Goal: Task Accomplishment & Management: Manage account settings

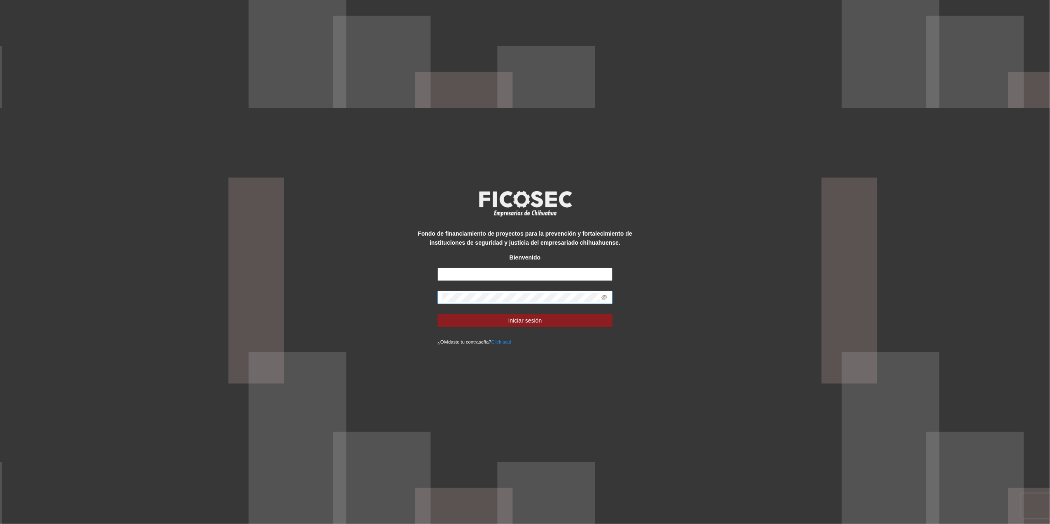
type input "**********"
click at [403, 285] on div "**********" at bounding box center [525, 262] width 1050 height 524
click at [438, 314] on button "Iniciar sesión" at bounding box center [525, 320] width 175 height 13
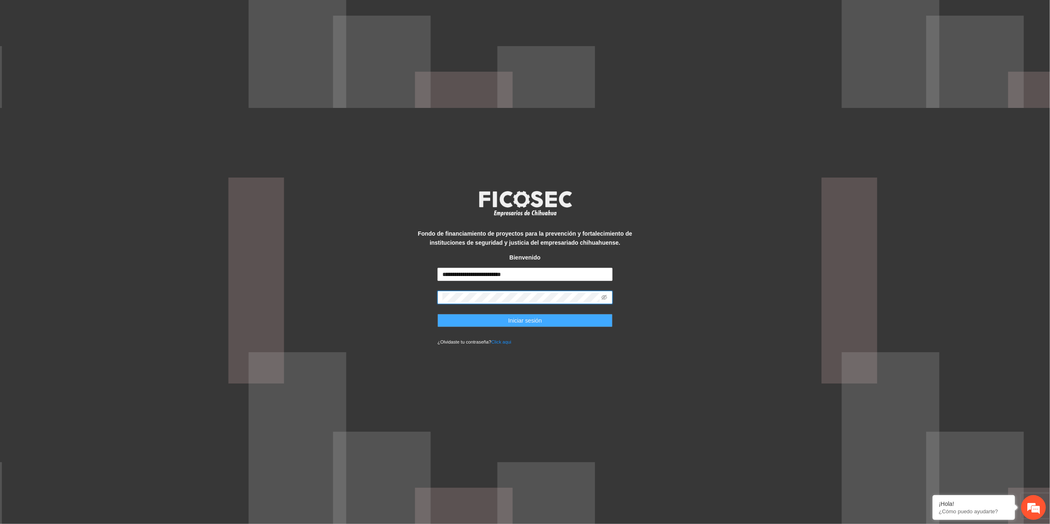
click at [449, 321] on button "Iniciar sesión" at bounding box center [525, 320] width 175 height 13
click at [391, 309] on div "**********" at bounding box center [525, 262] width 1050 height 524
click at [438, 314] on button "Iniciar sesión" at bounding box center [525, 320] width 175 height 13
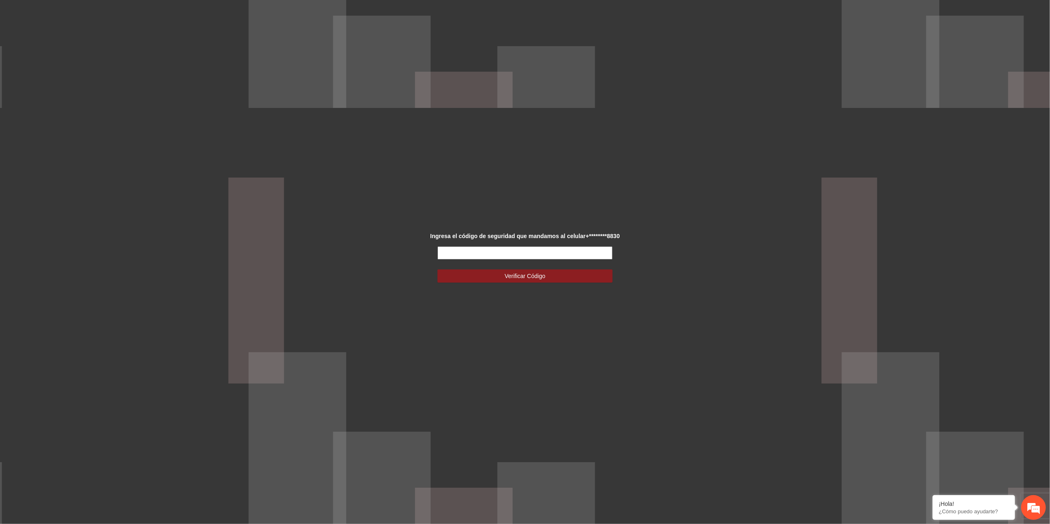
click at [518, 254] on input "text" at bounding box center [525, 252] width 175 height 13
type input "******"
click at [493, 276] on button "Verificar Código" at bounding box center [525, 275] width 175 height 13
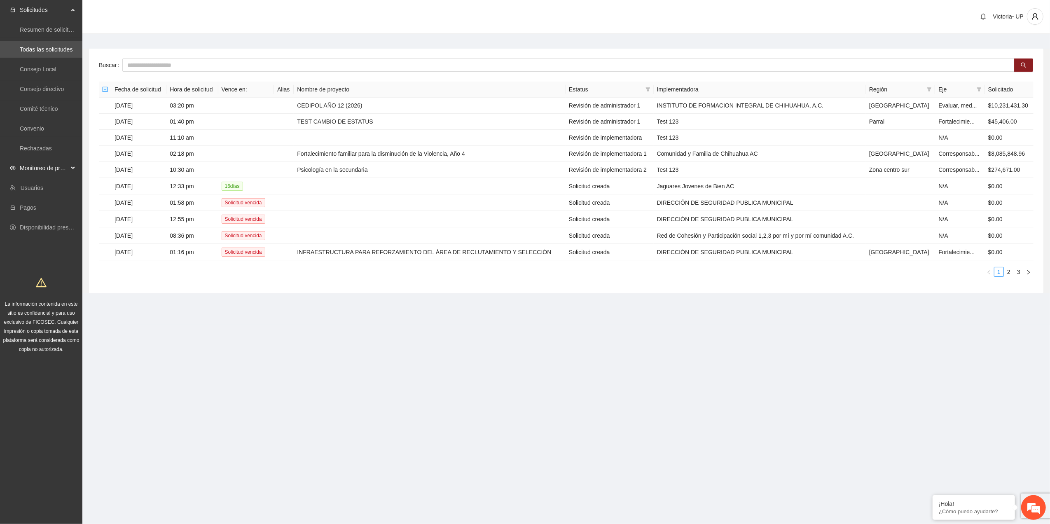
click at [36, 166] on span "Monitoreo de proyectos" at bounding box center [44, 168] width 49 height 16
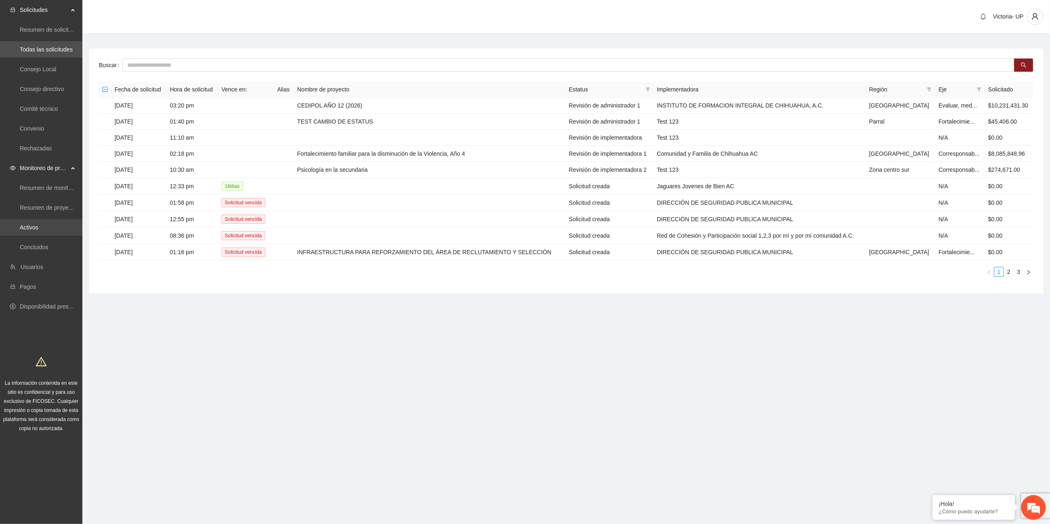
click at [31, 226] on link "Activos" at bounding box center [29, 227] width 19 height 7
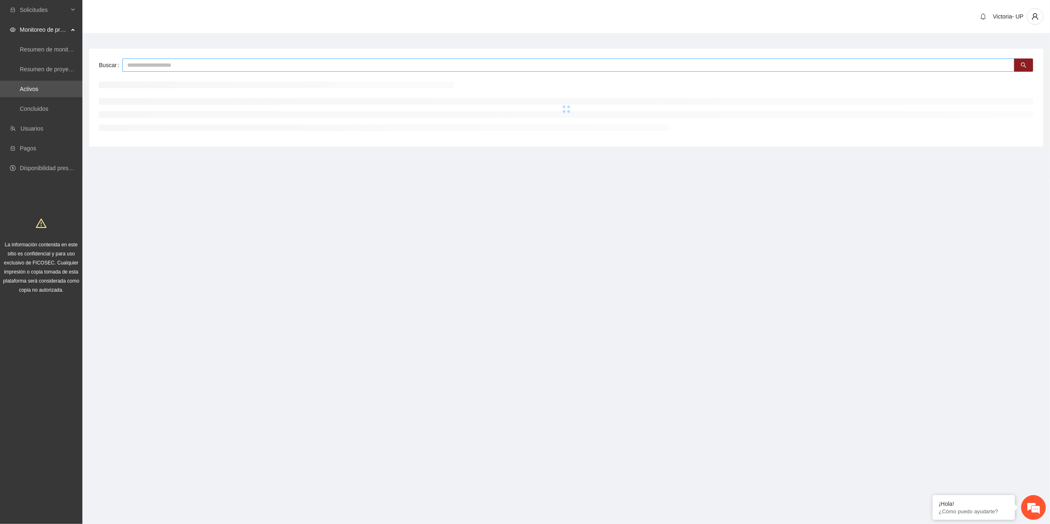
drag, startPoint x: 171, startPoint y: 69, endPoint x: 168, endPoint y: 66, distance: 4.7
click at [168, 66] on input "text" at bounding box center [568, 65] width 892 height 13
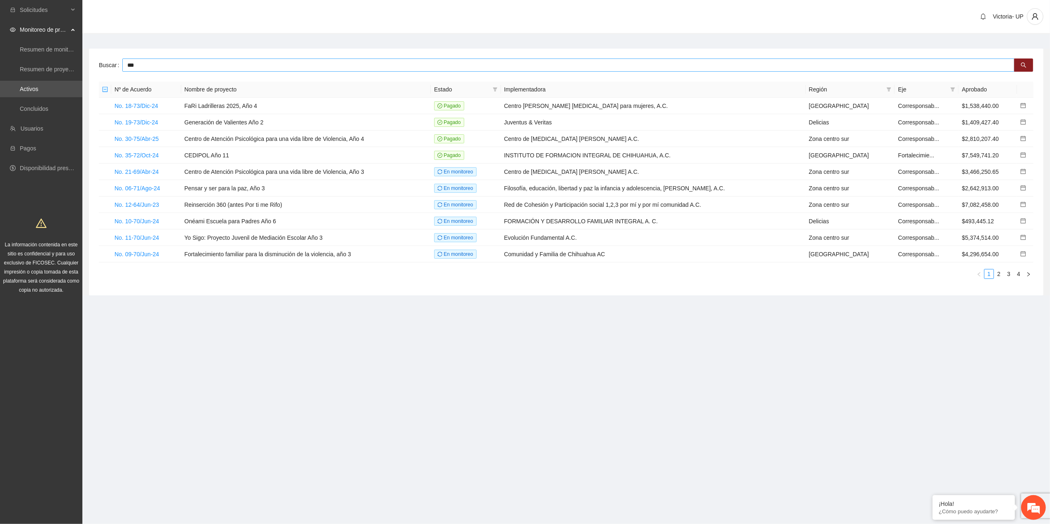
type input "***"
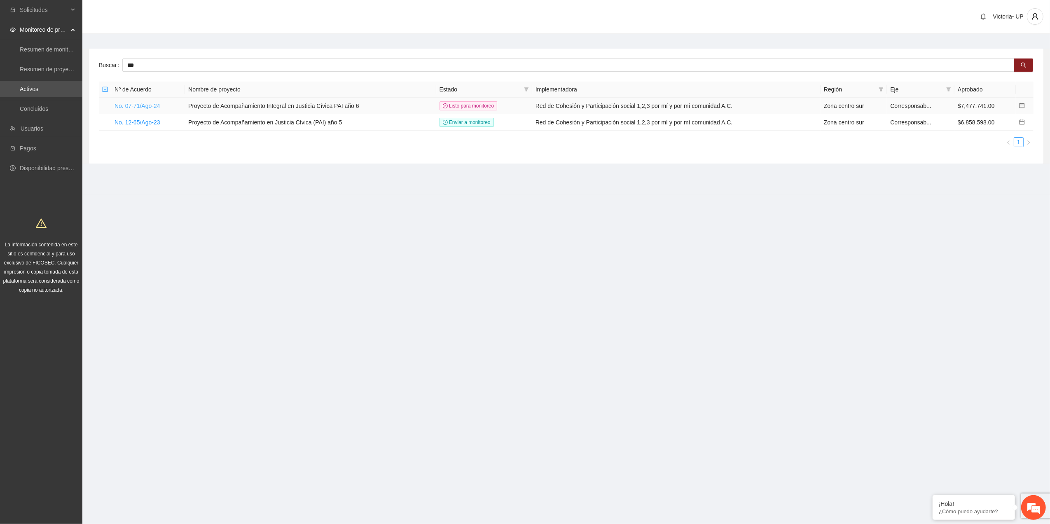
click at [155, 106] on link "No. 07-71/Ago-24" at bounding box center [138, 106] width 46 height 7
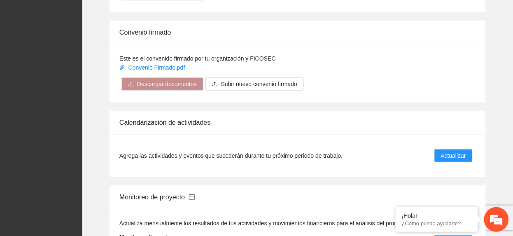
scroll to position [934, 0]
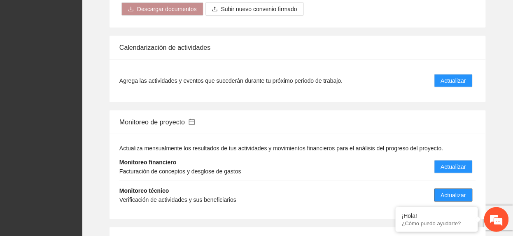
click at [468, 189] on button "Actualizar" at bounding box center [454, 195] width 38 height 13
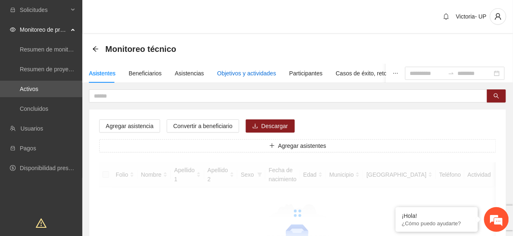
click at [258, 71] on div "Objetivos y actividades" at bounding box center [247, 73] width 59 height 9
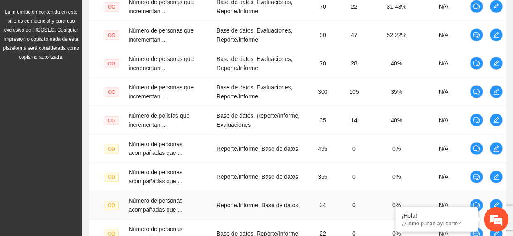
scroll to position [330, 0]
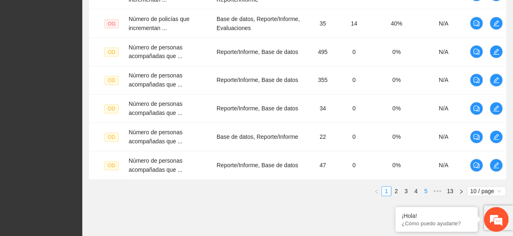
click at [428, 190] on link "5" at bounding box center [426, 191] width 9 height 9
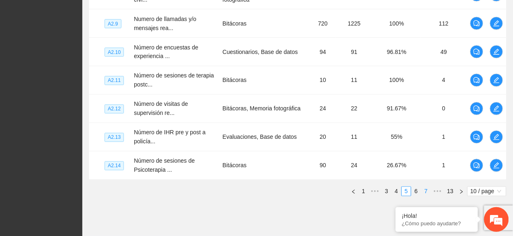
click at [428, 190] on link "7" at bounding box center [426, 191] width 9 height 9
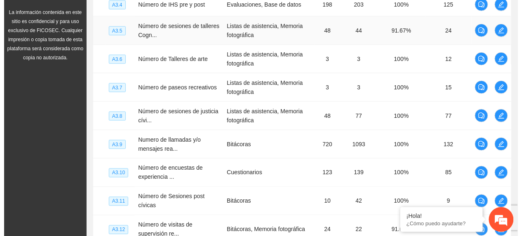
scroll to position [349, 0]
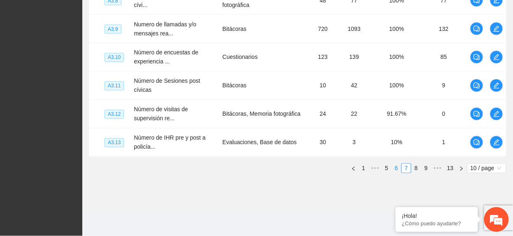
click at [392, 165] on li "6" at bounding box center [397, 169] width 10 height 10
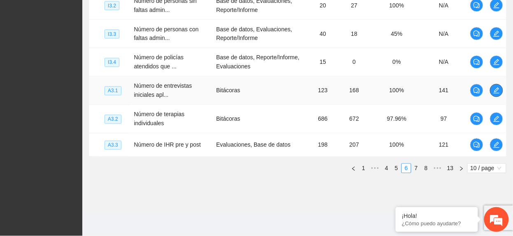
click at [494, 94] on button "button" at bounding box center [496, 90] width 13 height 13
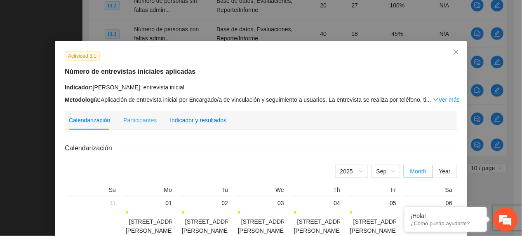
drag, startPoint x: 199, startPoint y: 117, endPoint x: 226, endPoint y: 126, distance: 27.8
click at [199, 119] on div "Indicador y resultados" at bounding box center [198, 120] width 56 height 9
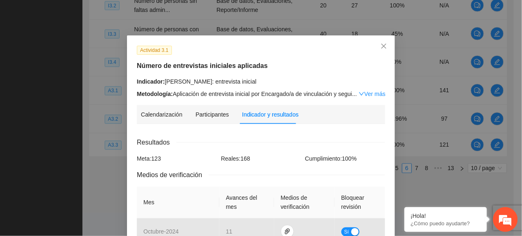
scroll to position [0, 0]
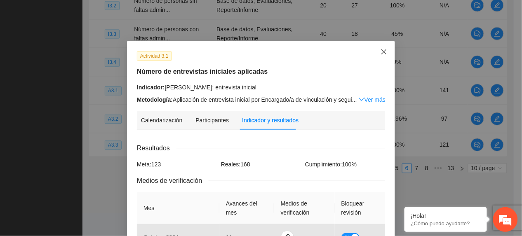
click at [376, 58] on span "Close" at bounding box center [383, 52] width 22 height 22
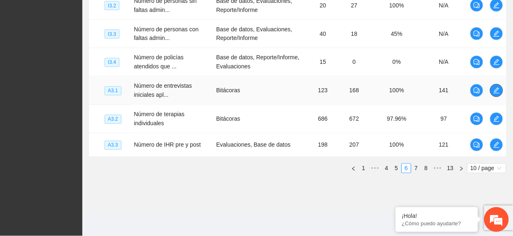
click at [494, 90] on icon "edit" at bounding box center [497, 90] width 7 height 7
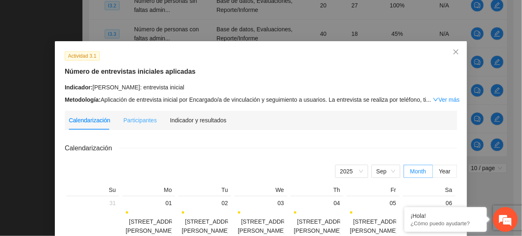
drag, startPoint x: 204, startPoint y: 115, endPoint x: 207, endPoint y: 119, distance: 5.2
click at [206, 117] on div "Indicador y resultados" at bounding box center [198, 120] width 56 height 19
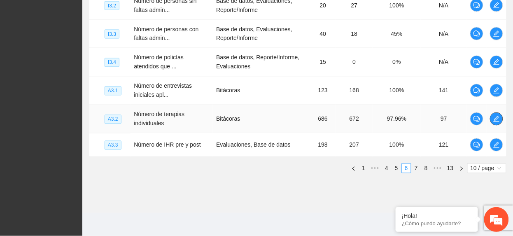
click at [492, 118] on span "edit" at bounding box center [497, 119] width 12 height 7
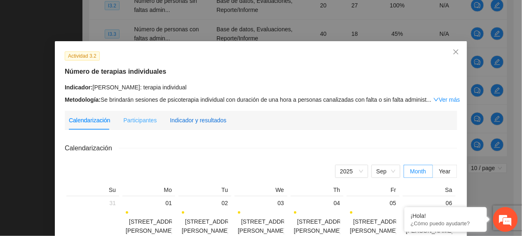
click at [210, 118] on div "Indicador y resultados" at bounding box center [198, 120] width 56 height 9
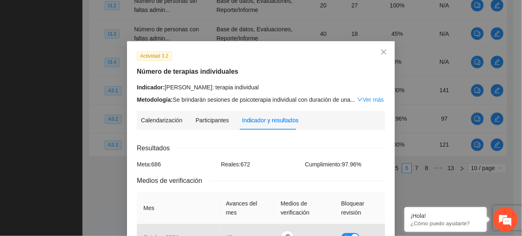
scroll to position [330, 0]
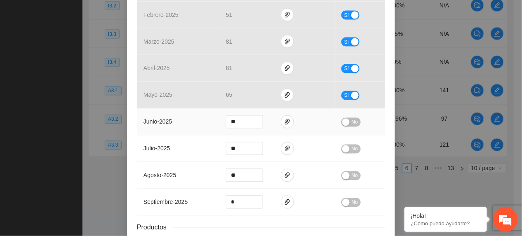
click at [353, 121] on span "No" at bounding box center [354, 122] width 6 height 9
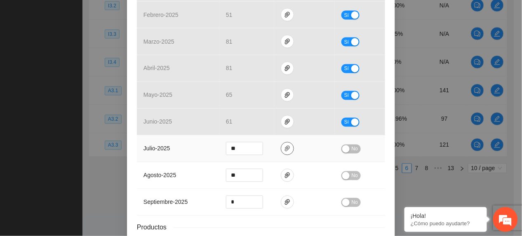
click at [281, 154] on button "button" at bounding box center [287, 148] width 13 height 13
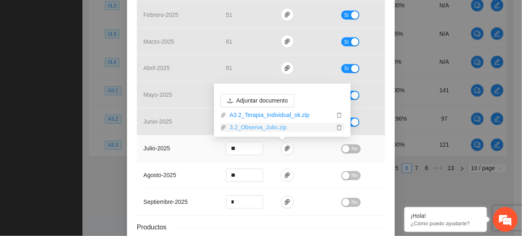
click at [253, 124] on link "3.2_Observa_Julio.zip" at bounding box center [280, 127] width 108 height 9
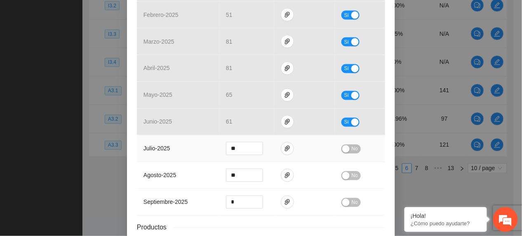
click at [351, 152] on span "No" at bounding box center [354, 149] width 6 height 9
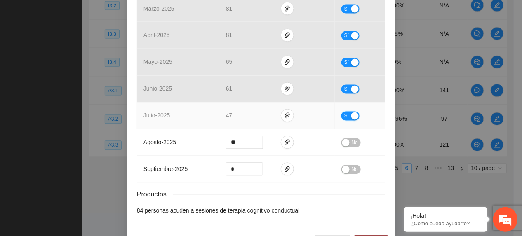
scroll to position [391, 0]
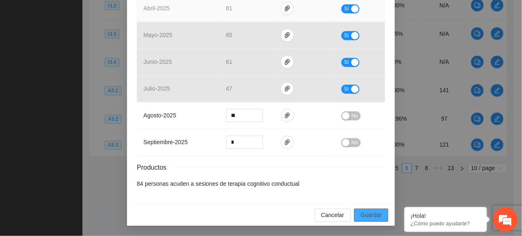
drag, startPoint x: 365, startPoint y: 216, endPoint x: 319, endPoint y: 4, distance: 217.1
click at [363, 213] on span "Guardar" at bounding box center [371, 215] width 21 height 9
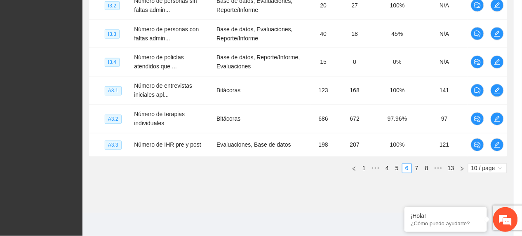
scroll to position [0, 0]
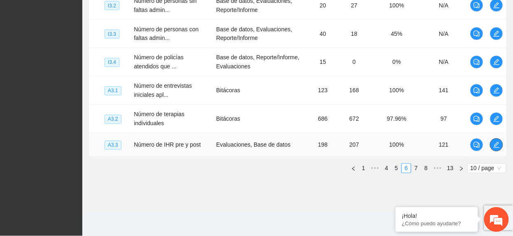
click at [498, 140] on button "button" at bounding box center [496, 144] width 13 height 13
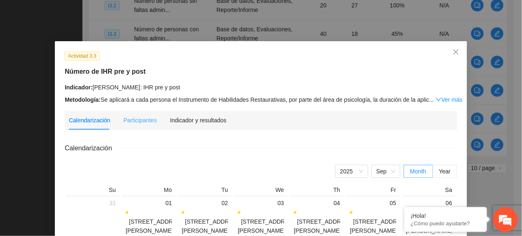
click at [204, 115] on div "Indicador y resultados" at bounding box center [198, 120] width 56 height 19
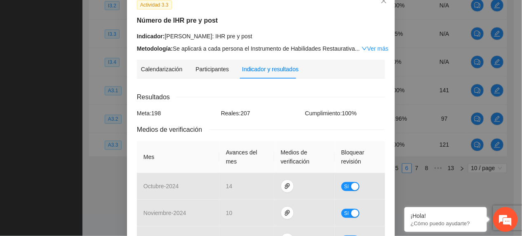
scroll to position [330, 0]
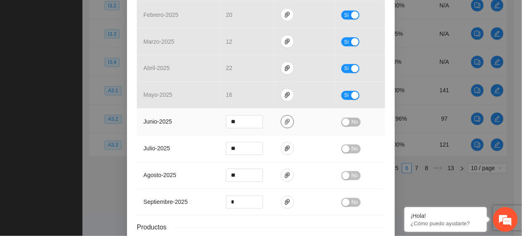
click at [281, 124] on span "paper-clip" at bounding box center [287, 122] width 12 height 7
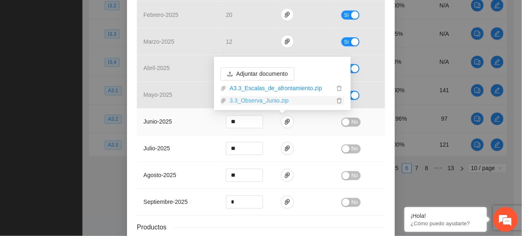
click at [251, 101] on link "3.3_Observa_Junio.zip" at bounding box center [280, 100] width 108 height 9
click at [187, 121] on td "junio - 2025" at bounding box center [178, 122] width 82 height 27
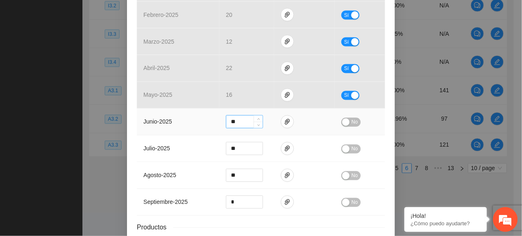
click at [233, 126] on input "**" at bounding box center [244, 122] width 36 height 12
click at [228, 124] on input "**" at bounding box center [244, 122] width 36 height 12
type input "**"
click at [351, 125] on span "No" at bounding box center [354, 122] width 6 height 9
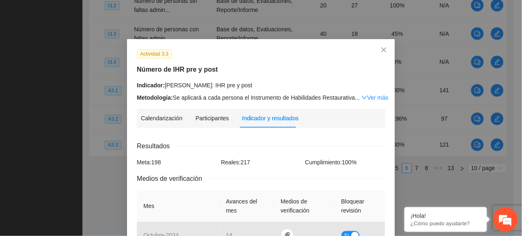
scroll to position [0, 0]
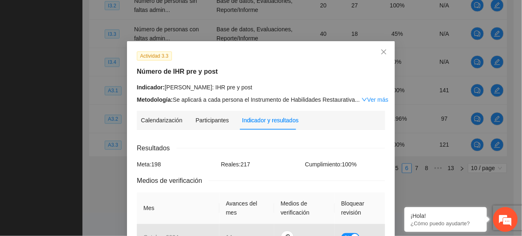
click at [376, 52] on span "Close" at bounding box center [383, 52] width 22 height 22
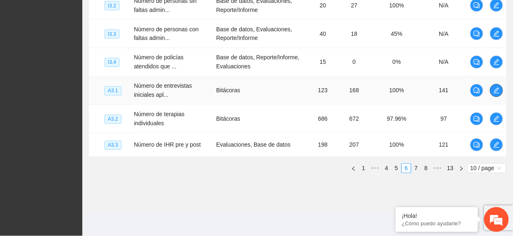
click at [495, 93] on icon "edit" at bounding box center [497, 90] width 7 height 7
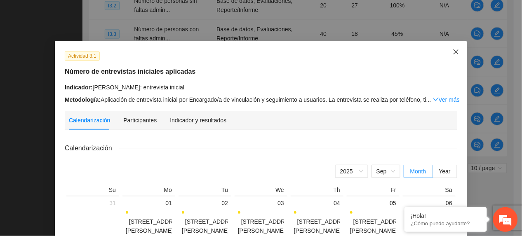
drag, startPoint x: 452, startPoint y: 55, endPoint x: 405, endPoint y: 121, distance: 81.2
click at [452, 58] on span "Close" at bounding box center [456, 52] width 22 height 22
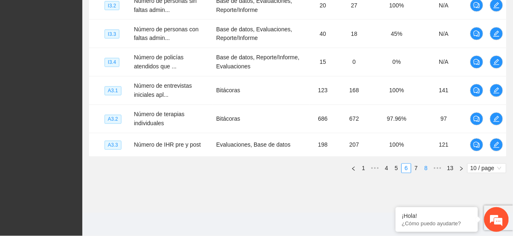
click at [418, 171] on link "7" at bounding box center [416, 168] width 9 height 9
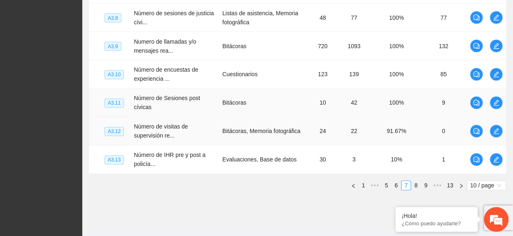
scroll to position [349, 0]
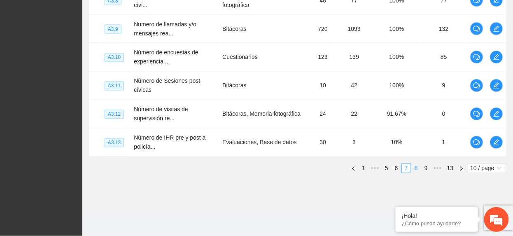
click at [417, 167] on link "8" at bounding box center [416, 168] width 9 height 9
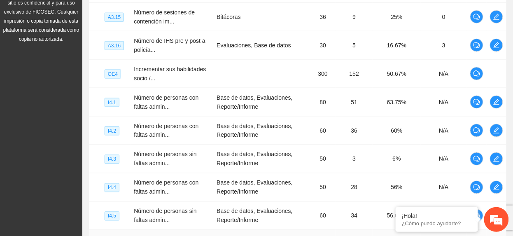
scroll to position [354, 0]
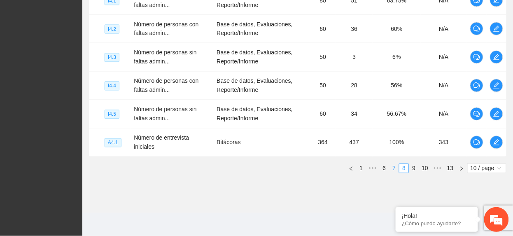
click at [393, 166] on link "7" at bounding box center [394, 168] width 9 height 9
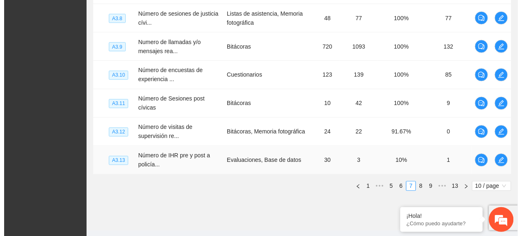
scroll to position [349, 0]
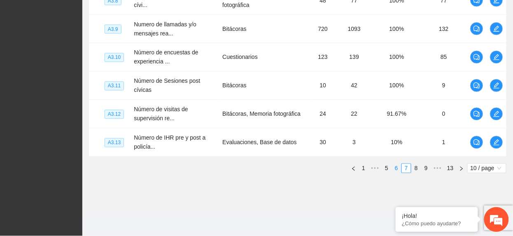
click at [393, 172] on link "6" at bounding box center [396, 168] width 9 height 9
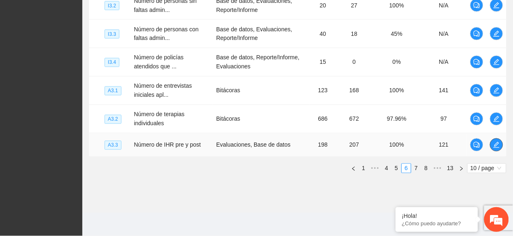
click at [491, 143] on span "edit" at bounding box center [497, 145] width 12 height 7
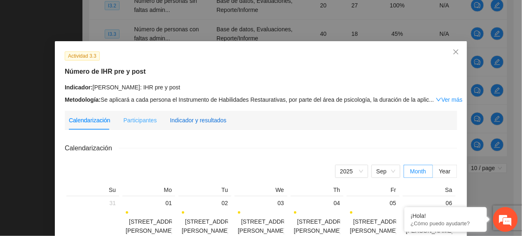
click at [200, 123] on div "Indicador y resultados" at bounding box center [198, 120] width 56 height 9
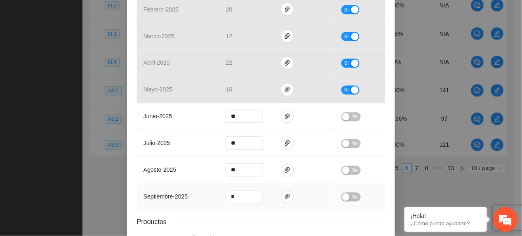
scroll to position [384, 0]
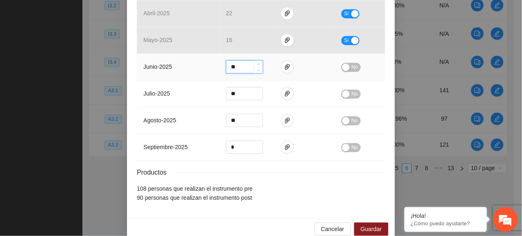
drag, startPoint x: 234, startPoint y: 67, endPoint x: 30, endPoint y: 78, distance: 204.7
click at [30, 78] on div "Actividad 3.3 Número de IHR pre y post Indicador: Cuauhtémoc: IHR pre y post Me…" at bounding box center [261, 118] width 522 height 236
type input "**"
click at [351, 66] on span "No" at bounding box center [354, 67] width 6 height 9
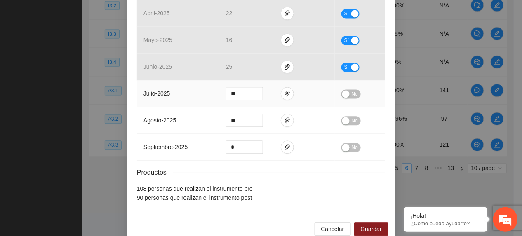
click at [274, 91] on td at bounding box center [304, 94] width 61 height 27
click at [281, 93] on span "paper-clip" at bounding box center [287, 94] width 12 height 7
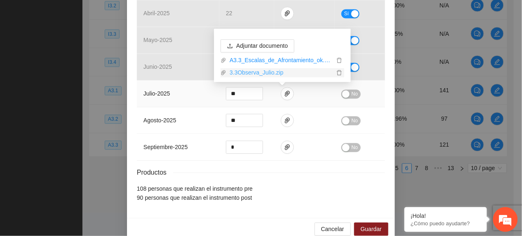
drag, startPoint x: 254, startPoint y: 68, endPoint x: 286, endPoint y: 111, distance: 53.4
click at [254, 68] on link "3.3Observa_Julio.zip" at bounding box center [280, 72] width 108 height 9
drag, startPoint x: 185, startPoint y: 88, endPoint x: 246, endPoint y: 100, distance: 61.7
click at [186, 89] on td "julio - 2025" at bounding box center [178, 94] width 82 height 27
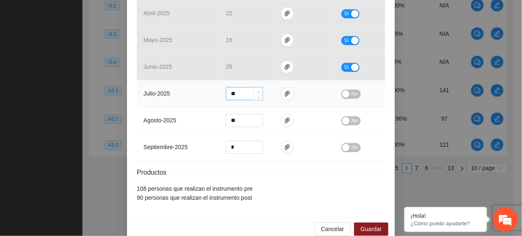
type input "**"
click at [257, 92] on icon "up" at bounding box center [258, 92] width 3 height 3
drag, startPoint x: 350, startPoint y: 96, endPoint x: 342, endPoint y: 111, distance: 17.9
click at [351, 97] on span "No" at bounding box center [354, 94] width 6 height 9
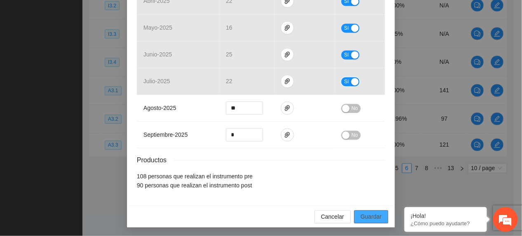
scroll to position [401, 0]
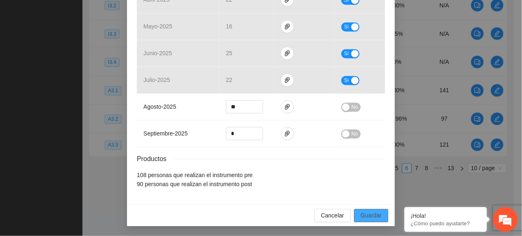
click at [365, 213] on span "Guardar" at bounding box center [371, 215] width 21 height 9
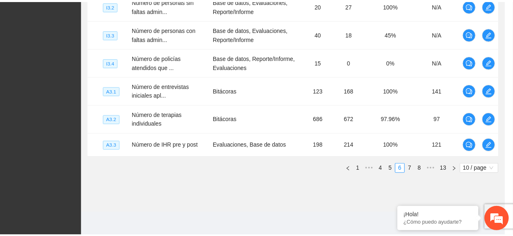
scroll to position [360, 0]
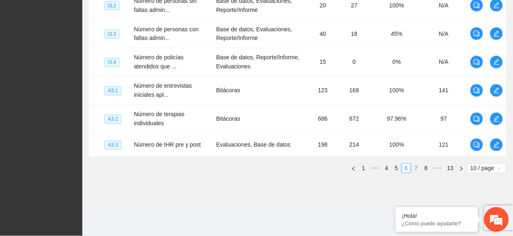
click at [416, 167] on link "7" at bounding box center [416, 168] width 9 height 9
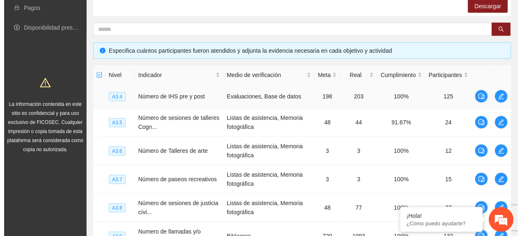
scroll to position [129, 0]
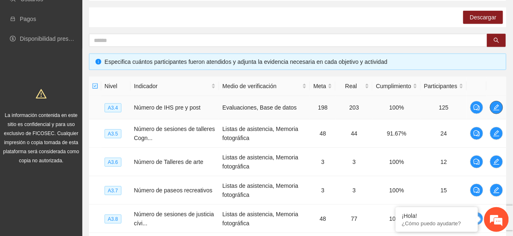
click at [494, 106] on icon "edit" at bounding box center [497, 107] width 7 height 7
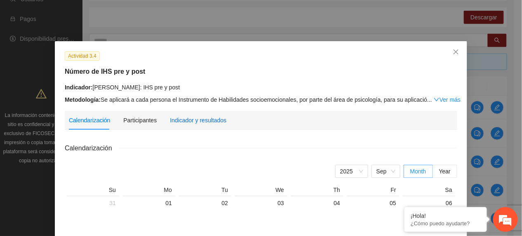
click at [207, 117] on div "Indicador y resultados" at bounding box center [198, 120] width 56 height 9
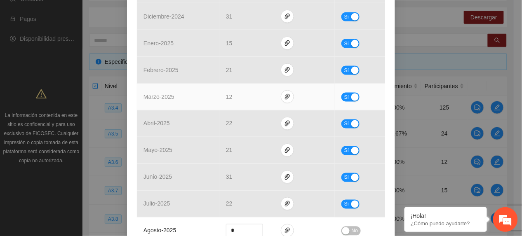
scroll to position [330, 0]
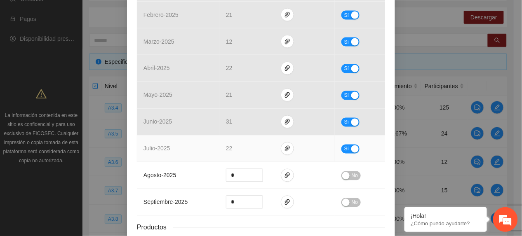
click at [341, 150] on button "Sí" at bounding box center [350, 149] width 18 height 9
click at [256, 154] on span "Decrease Value" at bounding box center [257, 150] width 9 height 7
click at [256, 154] on span "down" at bounding box center [258, 151] width 5 height 5
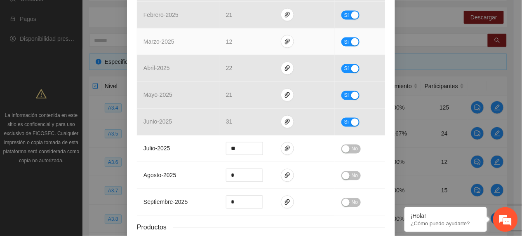
click at [203, 47] on td "marzo - 2025" at bounding box center [178, 41] width 82 height 27
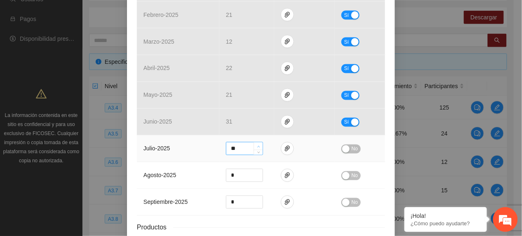
type input "**"
click at [257, 147] on icon "up" at bounding box center [258, 146] width 3 height 3
click at [344, 153] on button "No" at bounding box center [350, 149] width 19 height 9
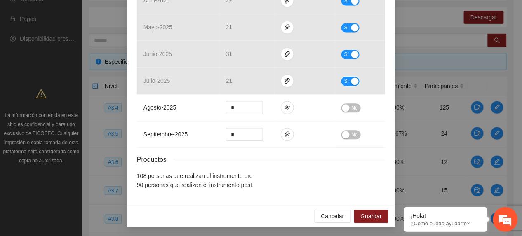
scroll to position [401, 0]
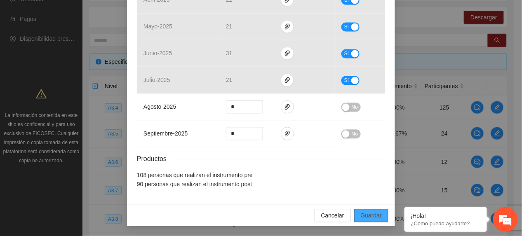
click at [359, 221] on button "Guardar" at bounding box center [371, 215] width 34 height 13
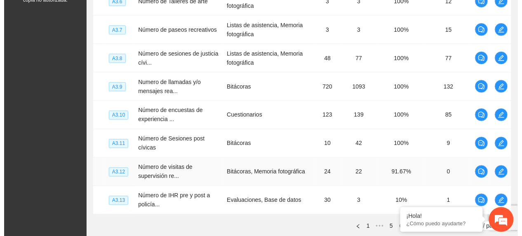
scroll to position [294, 0]
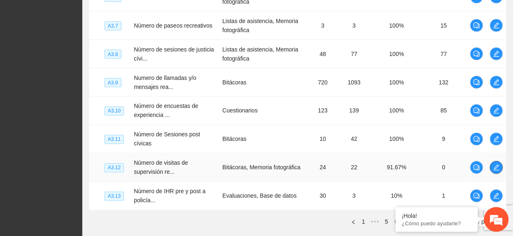
click at [498, 171] on icon "edit" at bounding box center [497, 167] width 7 height 7
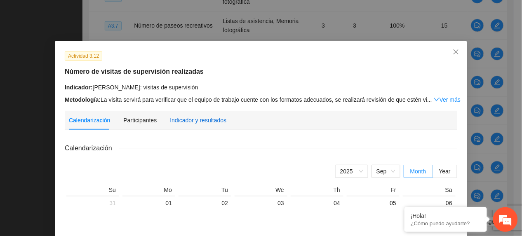
click at [195, 119] on div "Indicador y resultados" at bounding box center [198, 120] width 56 height 9
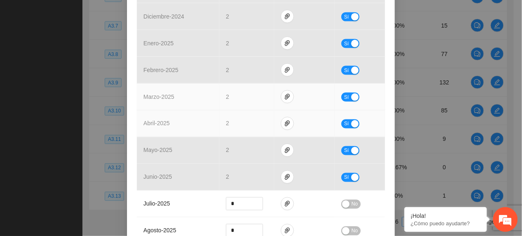
scroll to position [392, 0]
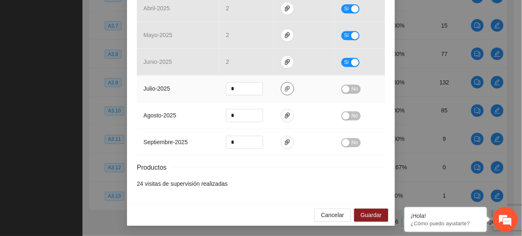
click at [286, 86] on icon "paper-clip" at bounding box center [287, 89] width 7 height 7
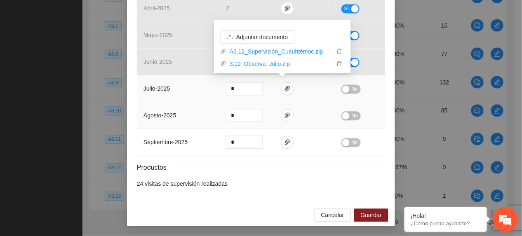
drag, startPoint x: 263, startPoint y: 67, endPoint x: 275, endPoint y: 104, distance: 39.1
click at [263, 66] on link "3.12_Observa_Julio.zip" at bounding box center [280, 63] width 108 height 9
click at [187, 80] on td "julio - 2025" at bounding box center [178, 89] width 82 height 27
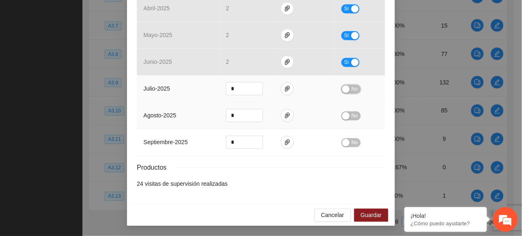
drag, startPoint x: 345, startPoint y: 89, endPoint x: 346, endPoint y: 115, distance: 25.6
click at [346, 91] on button "No" at bounding box center [350, 89] width 19 height 9
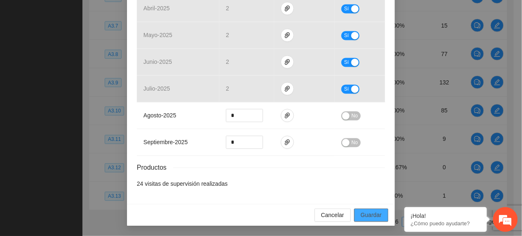
click at [376, 216] on span "Guardar" at bounding box center [371, 215] width 21 height 9
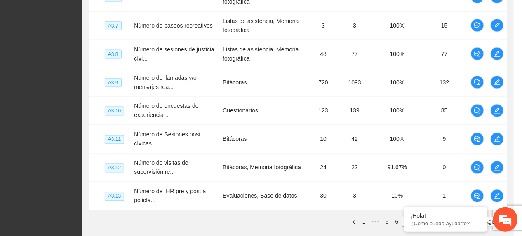
scroll to position [350, 0]
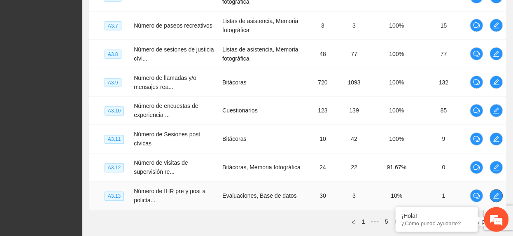
click at [491, 198] on span "edit" at bounding box center [497, 196] width 12 height 7
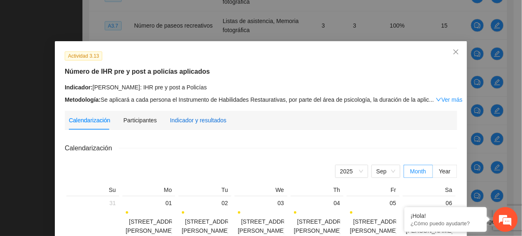
drag, startPoint x: 211, startPoint y: 117, endPoint x: 213, endPoint y: 131, distance: 13.7
click at [210, 117] on div "Indicador y resultados" at bounding box center [198, 120] width 56 height 9
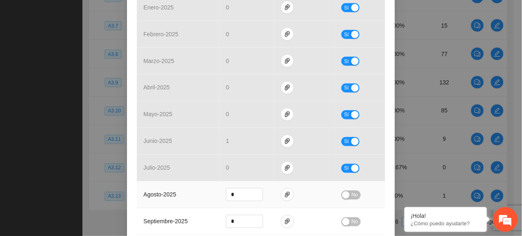
scroll to position [330, 0]
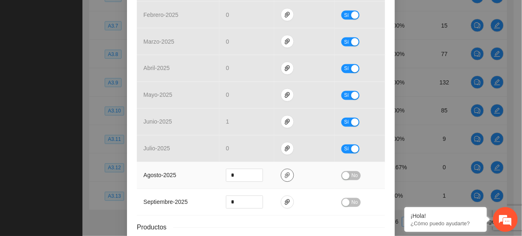
click at [284, 179] on icon "paper-clip" at bounding box center [287, 175] width 7 height 7
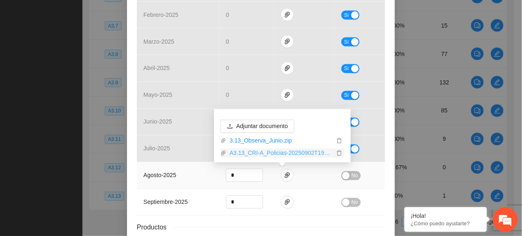
click at [259, 152] on link "A3.13_CRI-A_Policias-20250902T195556Z-1-001.zip" at bounding box center [280, 153] width 108 height 9
click at [243, 140] on link "3.13_Observa_Junio.zip" at bounding box center [280, 140] width 108 height 9
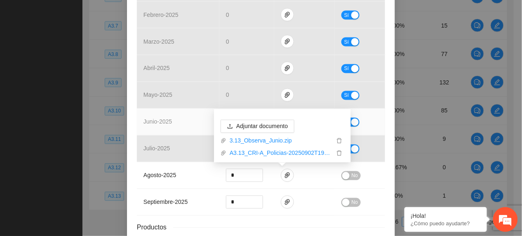
click at [182, 119] on td "junio - 2025" at bounding box center [178, 122] width 82 height 27
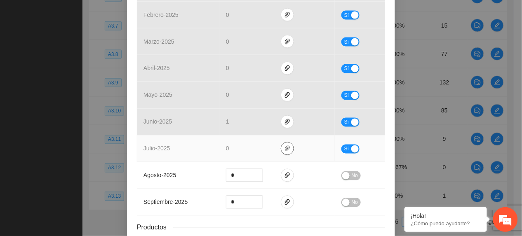
click at [284, 150] on icon "paper-clip" at bounding box center [287, 148] width 7 height 7
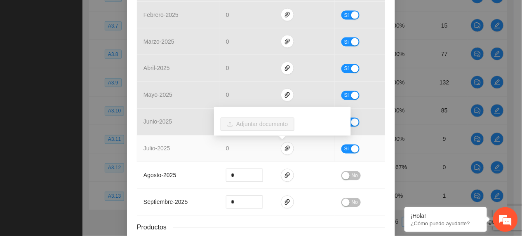
drag, startPoint x: 343, startPoint y: 147, endPoint x: 338, endPoint y: 149, distance: 5.9
click at [344, 147] on span "Sí" at bounding box center [346, 149] width 5 height 9
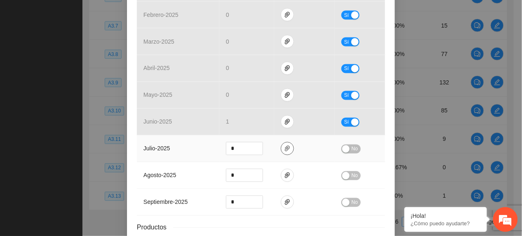
click at [284, 150] on icon "paper-clip" at bounding box center [287, 148] width 7 height 7
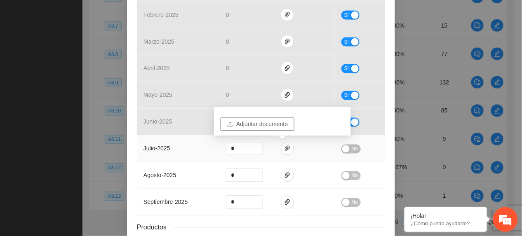
click at [243, 124] on span "Adjuntar documento" at bounding box center [262, 124] width 52 height 9
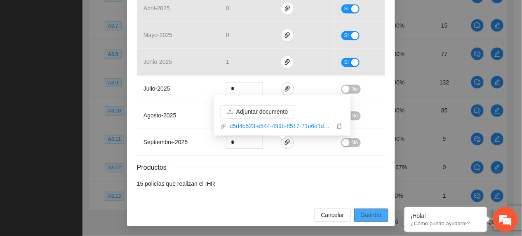
scroll to position [392, 0]
click at [379, 211] on button "Guardar" at bounding box center [371, 215] width 34 height 13
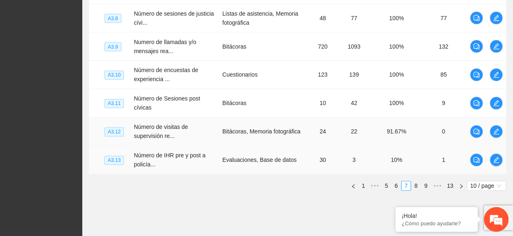
scroll to position [349, 0]
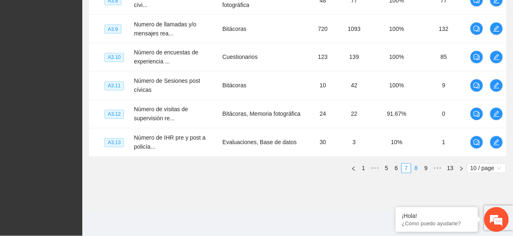
click at [416, 170] on link "8" at bounding box center [416, 168] width 9 height 9
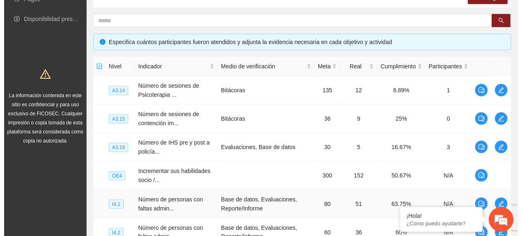
scroll to position [129, 0]
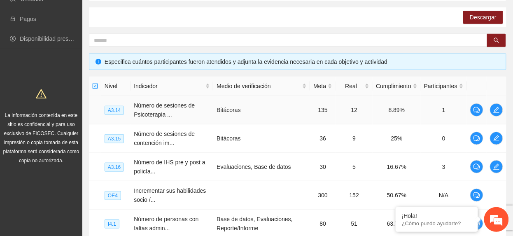
click at [503, 114] on td at bounding box center [497, 110] width 20 height 28
click at [494, 111] on icon "edit" at bounding box center [497, 110] width 7 height 7
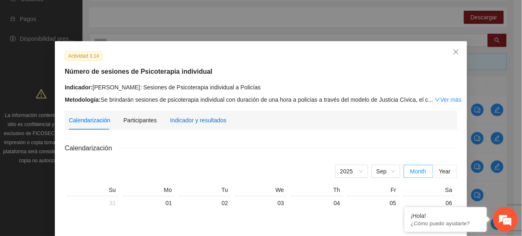
click at [203, 116] on div "Indicador y resultados" at bounding box center [198, 120] width 56 height 9
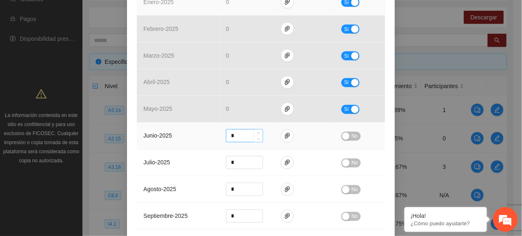
scroll to position [330, 0]
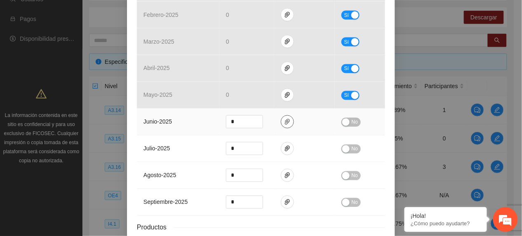
click at [285, 122] on icon "paper-clip" at bounding box center [287, 122] width 5 height 6
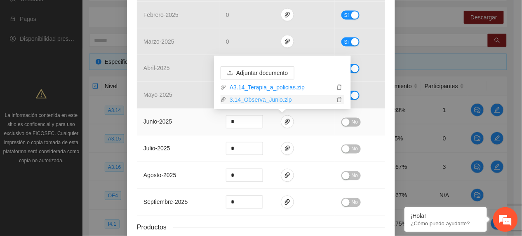
click at [268, 101] on link "3.14_Observa_Junio.zip" at bounding box center [280, 99] width 108 height 9
drag, startPoint x: 182, startPoint y: 147, endPoint x: 195, endPoint y: 147, distance: 13.2
click at [182, 147] on td "julio - 2025" at bounding box center [178, 149] width 82 height 27
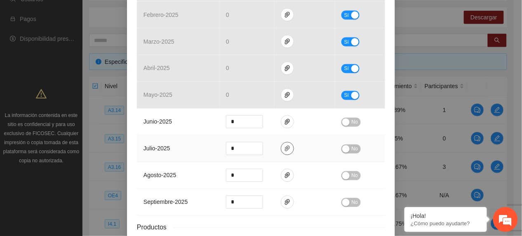
click at [285, 150] on icon "paper-clip" at bounding box center [287, 149] width 5 height 6
click at [164, 117] on td "junio - 2025" at bounding box center [178, 122] width 82 height 27
click at [281, 119] on button "button" at bounding box center [287, 121] width 13 height 13
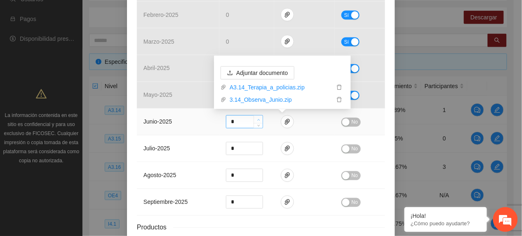
type input "*"
click at [257, 119] on icon "up" at bounding box center [258, 120] width 3 height 3
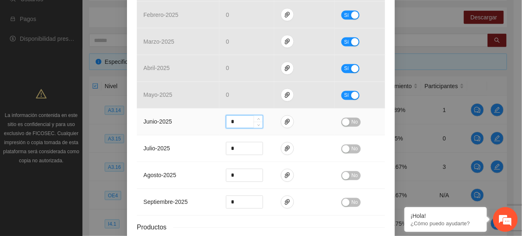
click at [355, 125] on button "No" at bounding box center [350, 122] width 19 height 9
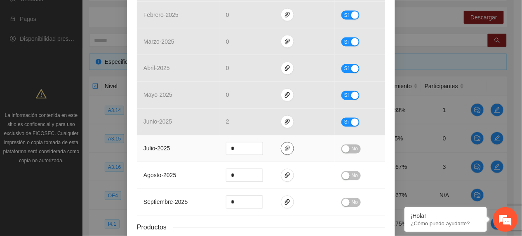
click at [281, 150] on span "paper-clip" at bounding box center [287, 148] width 12 height 7
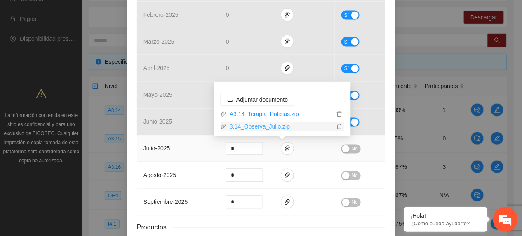
click at [261, 124] on link "3.14_Observa_Julio.zip" at bounding box center [280, 126] width 108 height 9
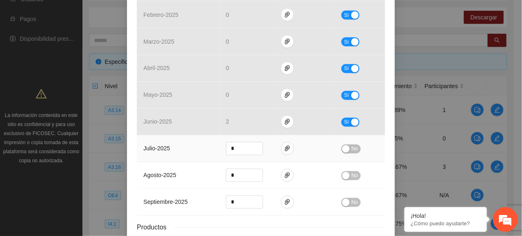
click at [354, 151] on span "No" at bounding box center [354, 149] width 6 height 9
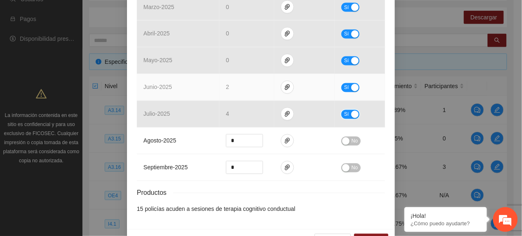
scroll to position [391, 0]
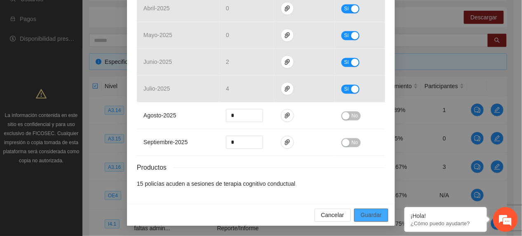
click at [373, 213] on span "Guardar" at bounding box center [371, 215] width 21 height 9
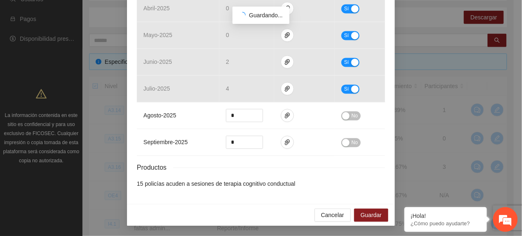
scroll to position [350, 0]
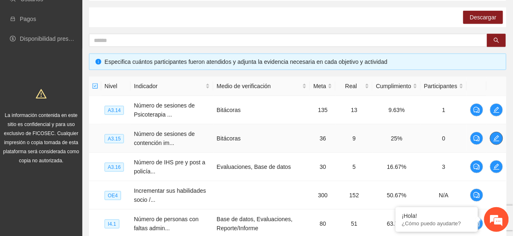
click at [496, 144] on button "button" at bounding box center [496, 138] width 13 height 13
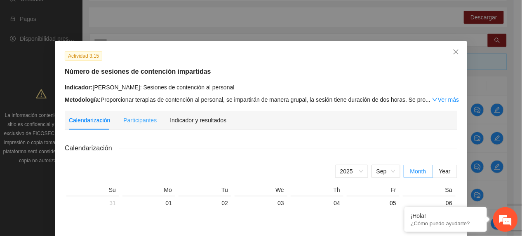
click at [203, 115] on div "Indicador y resultados" at bounding box center [198, 120] width 56 height 19
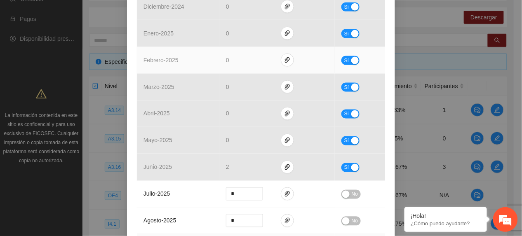
scroll to position [392, 0]
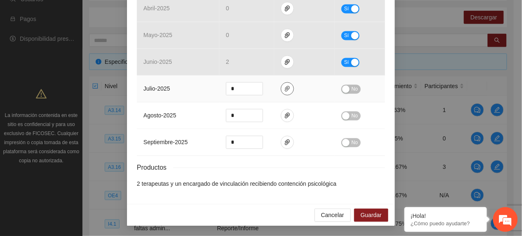
click at [284, 89] on icon "paper-clip" at bounding box center [287, 89] width 7 height 7
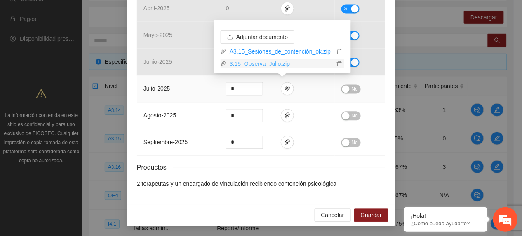
click at [261, 68] on link "3.15_Observa_Julio.zip" at bounding box center [280, 63] width 108 height 9
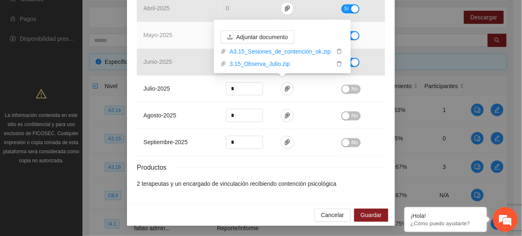
drag, startPoint x: 180, startPoint y: 31, endPoint x: 177, endPoint y: 35, distance: 4.7
click at [180, 32] on td "mayo - 2025" at bounding box center [178, 35] width 82 height 27
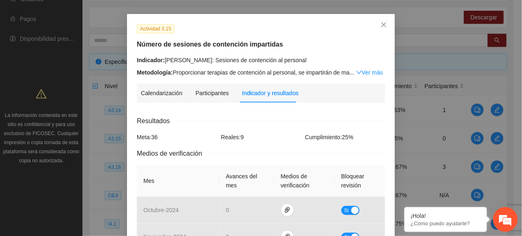
scroll to position [0, 0]
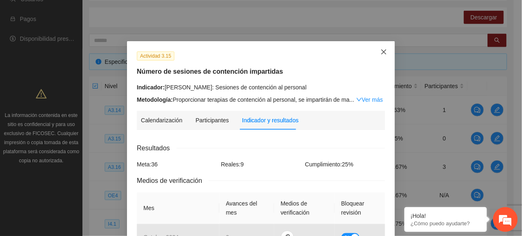
drag, startPoint x: 384, startPoint y: 49, endPoint x: 378, endPoint y: 58, distance: 11.3
click at [383, 49] on span "Close" at bounding box center [383, 52] width 22 height 22
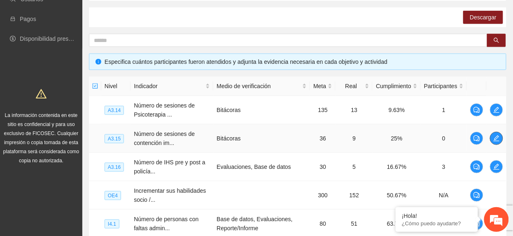
click at [494, 142] on button "button" at bounding box center [496, 138] width 13 height 13
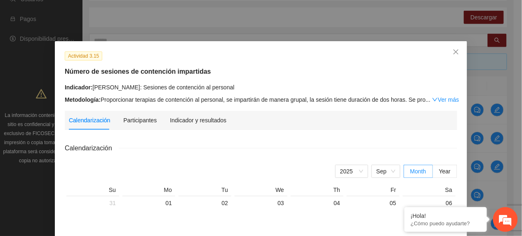
drag, startPoint x: 190, startPoint y: 125, endPoint x: 201, endPoint y: 134, distance: 14.8
click at [189, 125] on div "Indicador y resultados" at bounding box center [198, 120] width 56 height 19
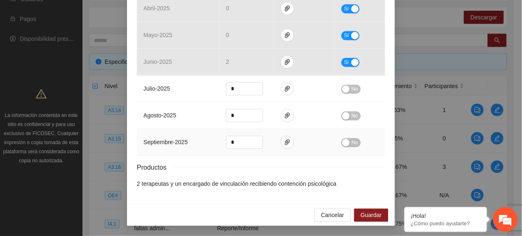
scroll to position [392, 0]
drag, startPoint x: 353, startPoint y: 89, endPoint x: 364, endPoint y: 126, distance: 38.4
click at [351, 89] on span "No" at bounding box center [354, 89] width 6 height 9
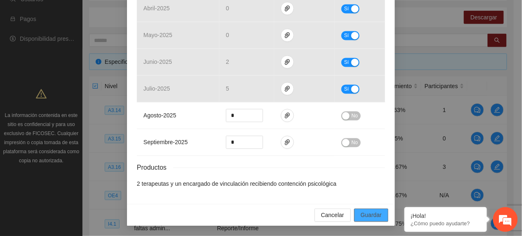
click at [379, 216] on button "Guardar" at bounding box center [371, 215] width 34 height 13
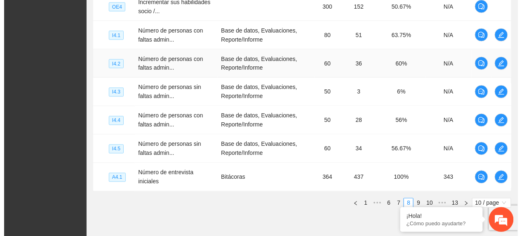
scroll to position [349, 0]
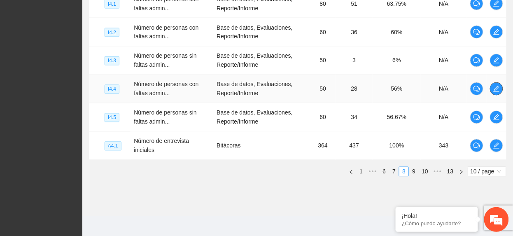
click at [496, 90] on icon "edit" at bounding box center [497, 89] width 6 height 6
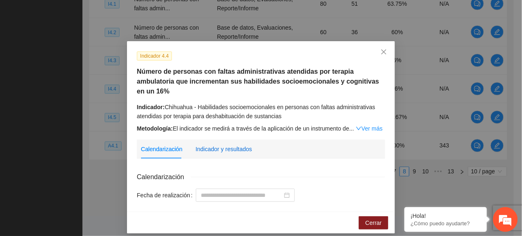
drag, startPoint x: 206, startPoint y: 139, endPoint x: 211, endPoint y: 143, distance: 5.9
click at [206, 145] on div "Indicador y resultados" at bounding box center [223, 149] width 56 height 9
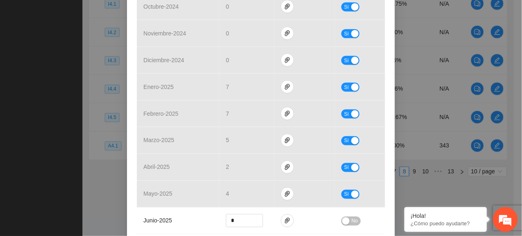
scroll to position [384, 0]
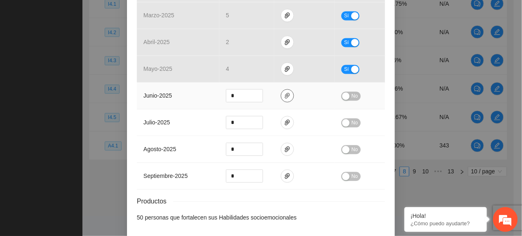
click at [284, 93] on icon "paper-clip" at bounding box center [287, 96] width 7 height 7
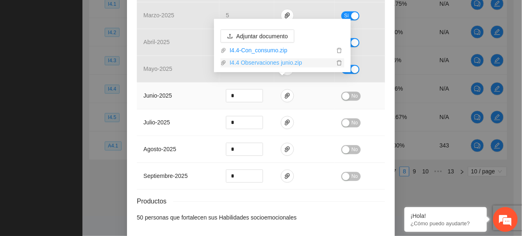
click at [259, 63] on link "I4.4 Observaciones junio.zip" at bounding box center [280, 63] width 108 height 9
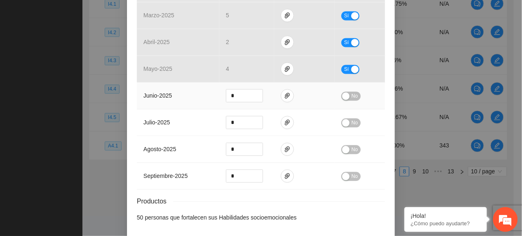
click at [153, 92] on td "junio - 2025" at bounding box center [178, 96] width 82 height 27
click at [351, 92] on span "No" at bounding box center [354, 96] width 6 height 9
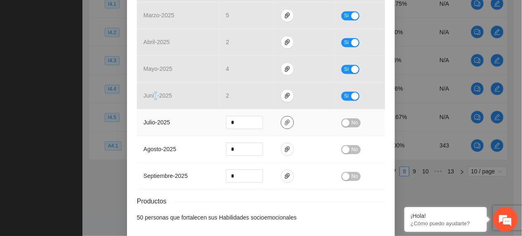
click at [281, 119] on span "paper-clip" at bounding box center [287, 122] width 12 height 7
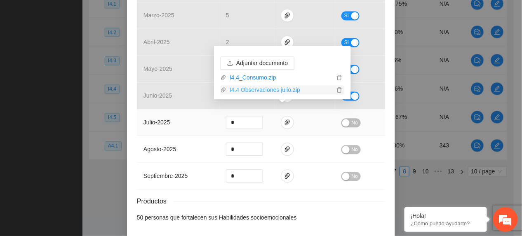
click at [260, 90] on link "I4.4 Observaciones julio.zip" at bounding box center [280, 90] width 108 height 9
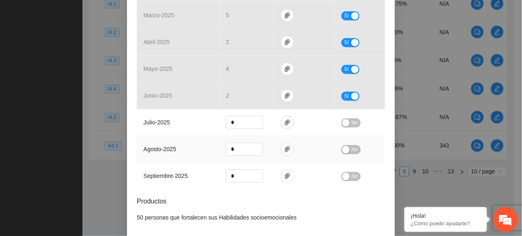
drag, startPoint x: 212, startPoint y: 144, endPoint x: 260, endPoint y: 128, distance: 50.4
click at [213, 143] on td "agosto - 2025" at bounding box center [178, 149] width 82 height 27
click at [344, 119] on div "button" at bounding box center [345, 122] width 7 height 7
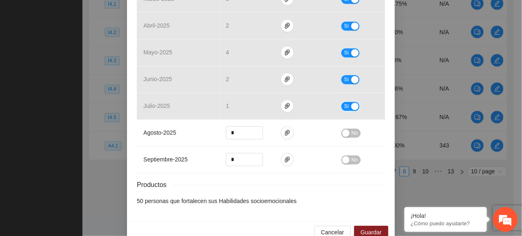
scroll to position [411, 0]
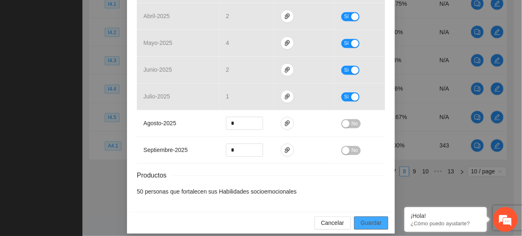
click at [363, 218] on span "Guardar" at bounding box center [371, 222] width 21 height 9
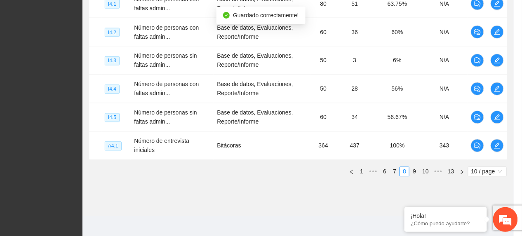
scroll to position [370, 0]
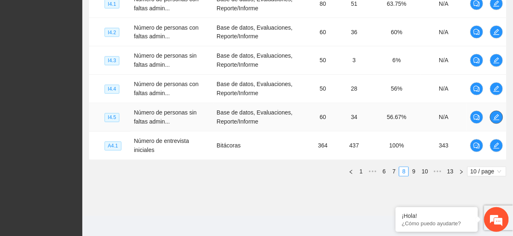
click at [493, 121] on span "edit" at bounding box center [497, 117] width 12 height 7
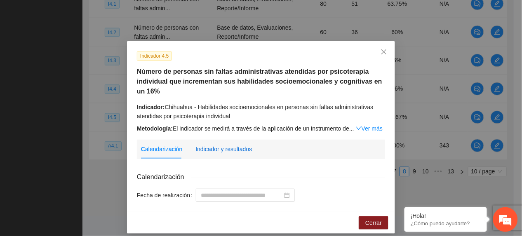
click at [201, 152] on div "Indicador y resultados" at bounding box center [223, 149] width 56 height 9
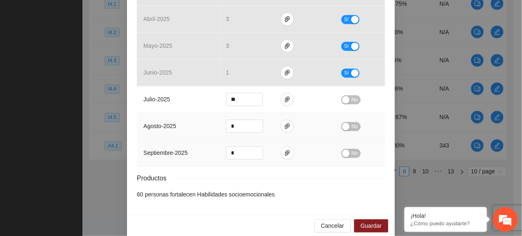
scroll to position [421, 0]
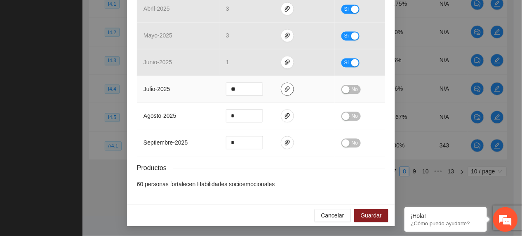
click at [285, 87] on icon "paper-clip" at bounding box center [287, 89] width 7 height 7
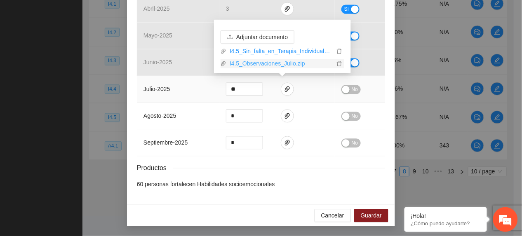
click at [279, 63] on link "I4.5_Observaciones_Julio.zip" at bounding box center [280, 63] width 108 height 9
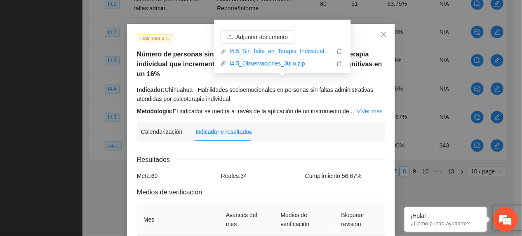
scroll to position [0, 0]
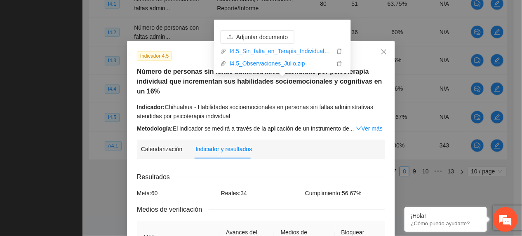
click at [33, 32] on div "Indicador 4.5 Número de personas sin faltas administrativas atendidas por psico…" at bounding box center [261, 118] width 522 height 236
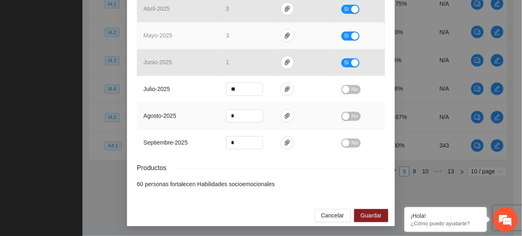
scroll to position [421, 0]
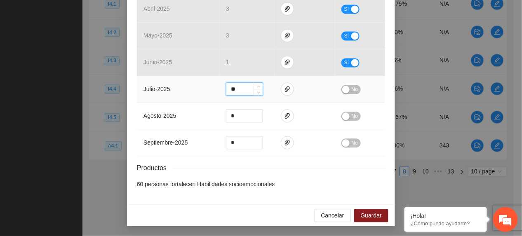
drag, startPoint x: 244, startPoint y: 86, endPoint x: 156, endPoint y: 82, distance: 88.2
click at [156, 82] on tr "julio - 2025 ** No" at bounding box center [261, 89] width 248 height 27
type input "*"
drag, startPoint x: 348, startPoint y: 83, endPoint x: 345, endPoint y: 110, distance: 26.5
click at [351, 85] on span "No" at bounding box center [354, 89] width 6 height 9
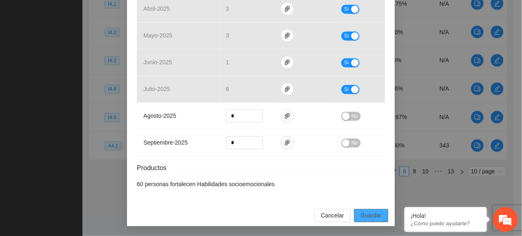
click at [355, 211] on button "Guardar" at bounding box center [371, 215] width 34 height 13
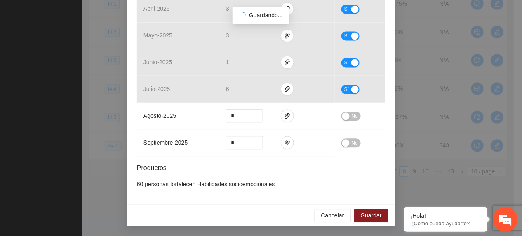
scroll to position [379, 0]
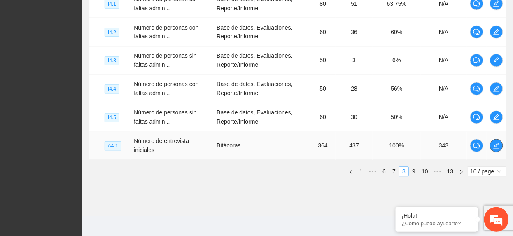
click at [498, 151] on button "button" at bounding box center [496, 145] width 13 height 13
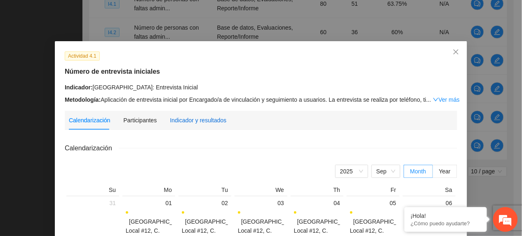
click at [203, 117] on div "Indicador y resultados" at bounding box center [198, 120] width 56 height 9
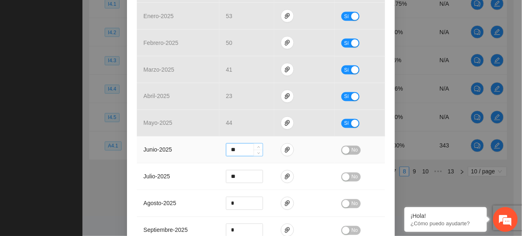
scroll to position [384, 0]
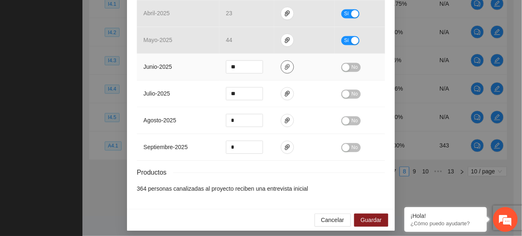
click at [284, 69] on icon "paper-clip" at bounding box center [287, 67] width 7 height 7
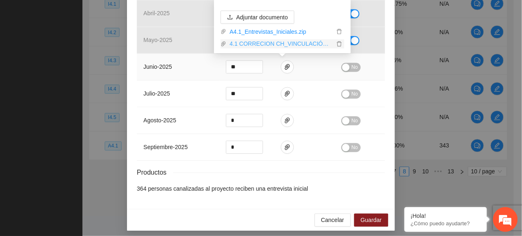
click at [260, 48] on link "4.1 CORRECION CH_VINCULACIÓN_02 (Brenda).zip" at bounding box center [280, 44] width 108 height 9
click at [153, 61] on td "junio - 2025" at bounding box center [178, 67] width 82 height 27
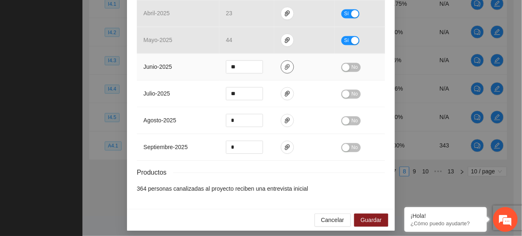
click at [285, 69] on icon "paper-clip" at bounding box center [287, 67] width 5 height 6
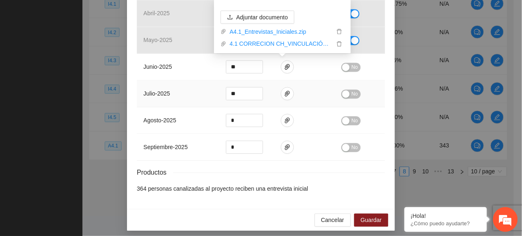
click at [159, 86] on td "julio - 2025" at bounding box center [178, 94] width 82 height 27
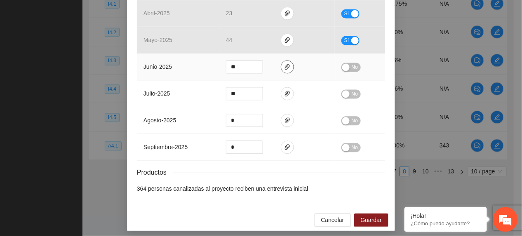
click at [284, 66] on icon "paper-clip" at bounding box center [287, 67] width 7 height 7
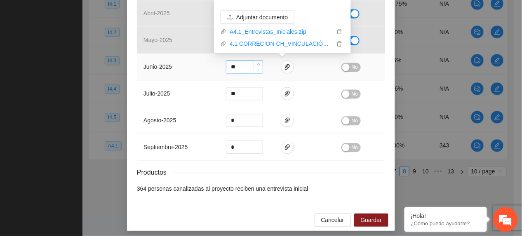
type input "**"
click at [256, 73] on span "down" at bounding box center [258, 70] width 5 height 5
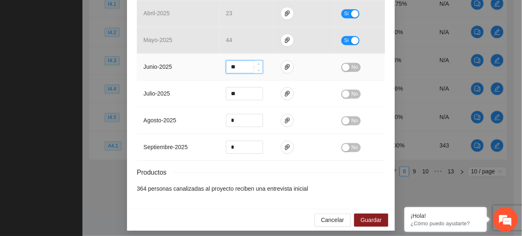
click at [351, 68] on span "No" at bounding box center [354, 67] width 6 height 9
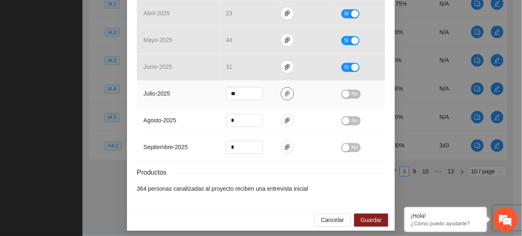
click at [286, 91] on icon "paper-clip" at bounding box center [287, 94] width 7 height 7
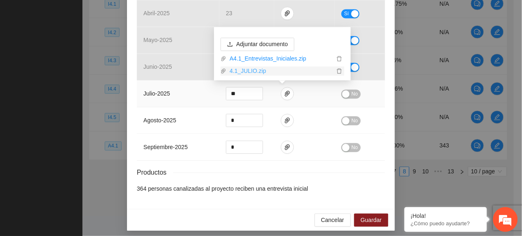
click at [249, 70] on link "4.1_JULIO.zip" at bounding box center [280, 71] width 108 height 9
drag, startPoint x: 86, startPoint y: 68, endPoint x: 131, endPoint y: 43, distance: 50.9
click at [89, 68] on div "Actividad 4.1 Número de entrevista iniciales Indicador: Chihuahua: Entrevista I…" at bounding box center [261, 118] width 522 height 236
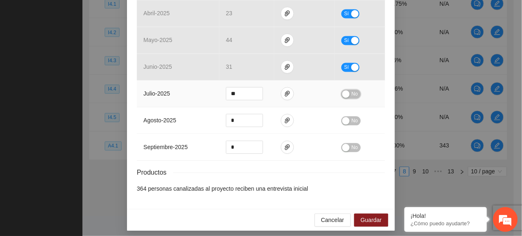
click at [354, 98] on span "No" at bounding box center [354, 94] width 6 height 9
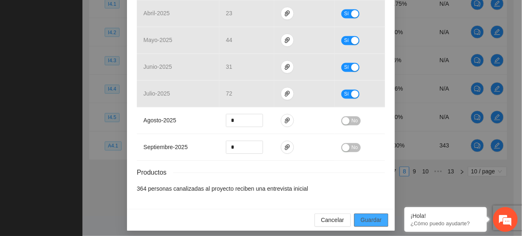
click at [376, 220] on span "Guardar" at bounding box center [371, 220] width 21 height 9
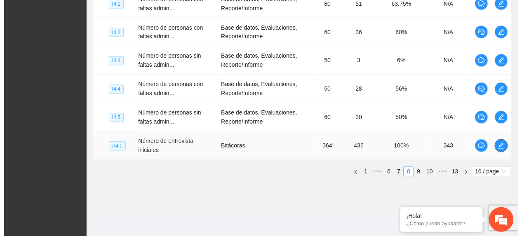
scroll to position [354, 0]
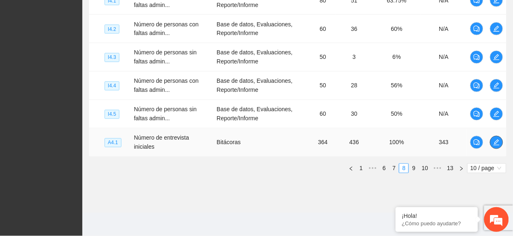
click at [496, 147] on button "button" at bounding box center [496, 142] width 13 height 13
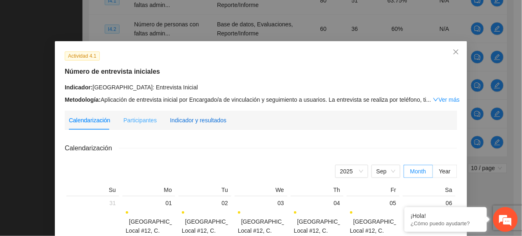
click at [218, 119] on div "Indicador y resultados" at bounding box center [198, 120] width 56 height 9
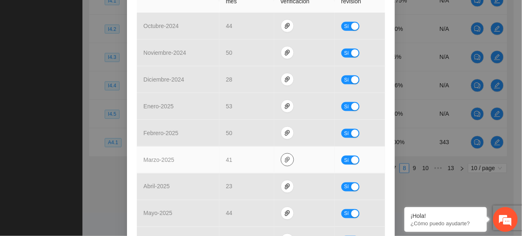
scroll to position [274, 0]
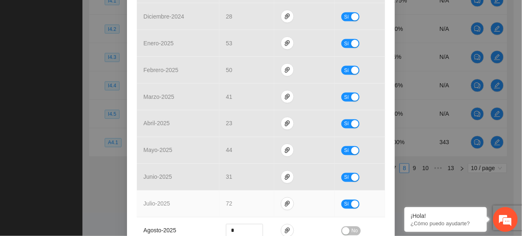
drag, startPoint x: 342, startPoint y: 205, endPoint x: 299, endPoint y: 203, distance: 42.9
click at [344, 205] on span "Sí" at bounding box center [346, 204] width 5 height 9
type input "**"
click at [257, 208] on icon "down" at bounding box center [258, 207] width 2 height 2
click at [353, 204] on span "No" at bounding box center [354, 204] width 6 height 9
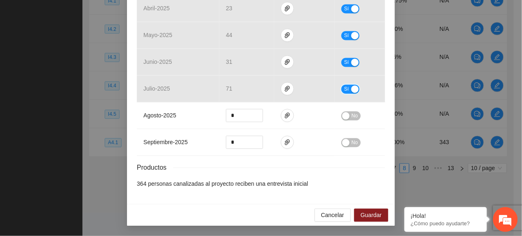
scroll to position [391, 0]
click at [361, 215] on span "Guardar" at bounding box center [371, 215] width 21 height 9
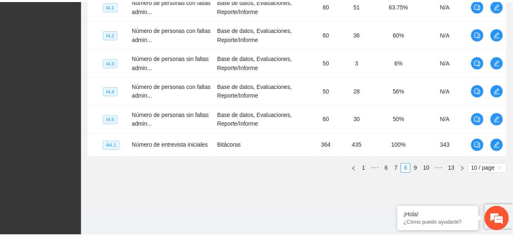
scroll to position [349, 0]
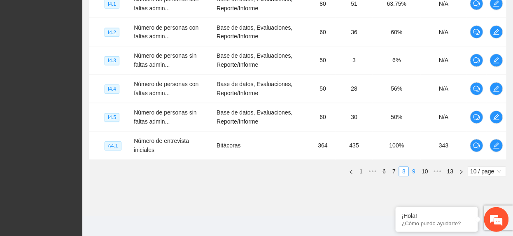
click at [411, 175] on link "9" at bounding box center [414, 171] width 9 height 9
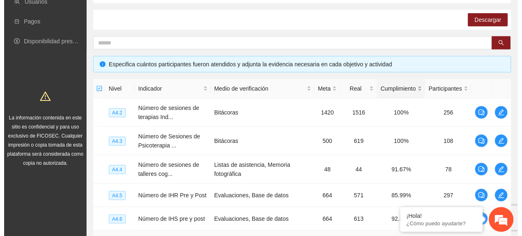
scroll to position [124, 0]
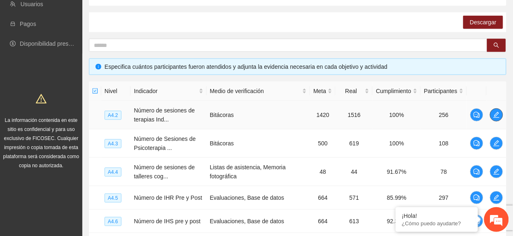
click at [496, 115] on icon "edit" at bounding box center [497, 115] width 7 height 7
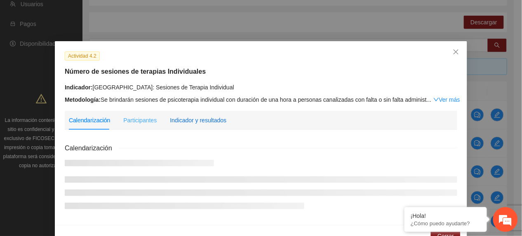
drag, startPoint x: 203, startPoint y: 116, endPoint x: 199, endPoint y: 126, distance: 11.3
click at [199, 121] on div "Indicador y resultados" at bounding box center [198, 120] width 56 height 9
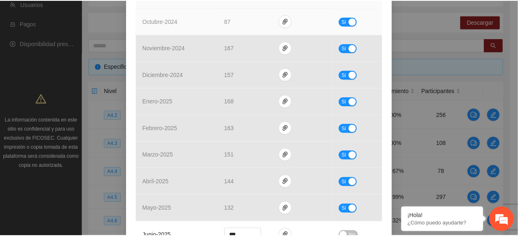
scroll to position [392, 0]
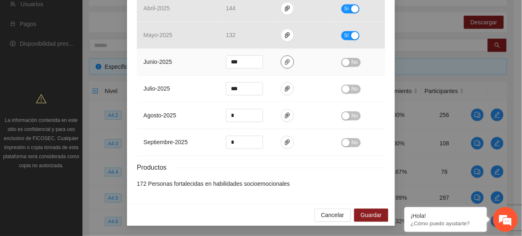
drag, startPoint x: 278, startPoint y: 60, endPoint x: 279, endPoint y: 68, distance: 7.6
click at [281, 61] on span "paper-clip" at bounding box center [287, 62] width 12 height 7
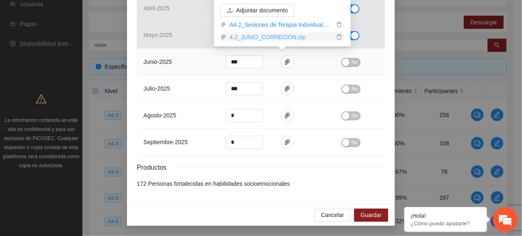
click at [241, 38] on link "4.2_JUNIO_CORRECION.zip" at bounding box center [280, 37] width 108 height 9
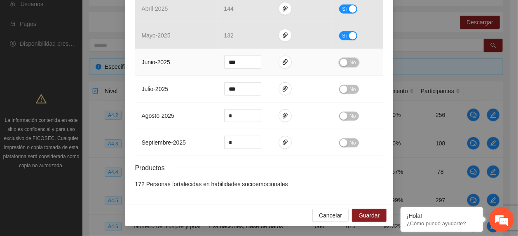
drag, startPoint x: 346, startPoint y: 59, endPoint x: 340, endPoint y: 53, distance: 8.2
click at [349, 60] on span "No" at bounding box center [352, 62] width 6 height 9
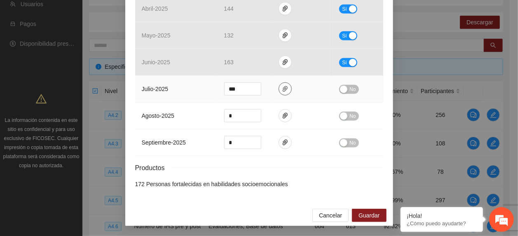
click at [282, 83] on button "button" at bounding box center [285, 88] width 13 height 13
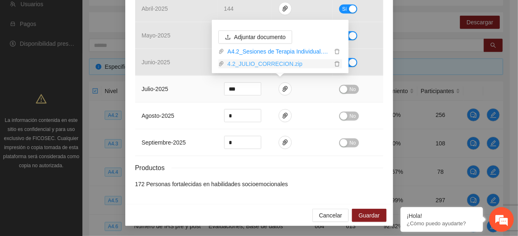
click at [256, 63] on link "4.2_JULIO_CORRECION.zip" at bounding box center [278, 63] width 108 height 9
click at [238, 87] on input "***" at bounding box center [243, 89] width 36 height 12
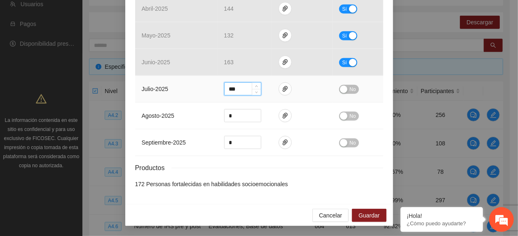
type input "***"
click at [351, 85] on span "No" at bounding box center [352, 89] width 6 height 9
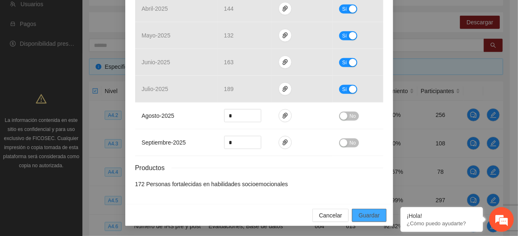
drag, startPoint x: 370, startPoint y: 218, endPoint x: 379, endPoint y: 218, distance: 9.9
click at [369, 218] on span "Guardar" at bounding box center [368, 215] width 21 height 9
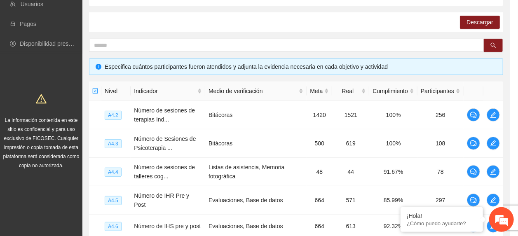
scroll to position [350, 0]
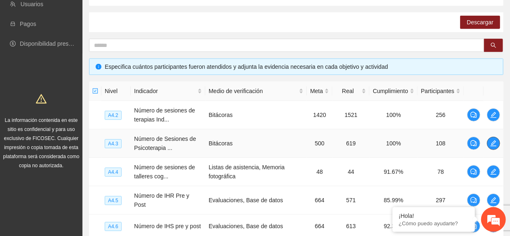
click at [495, 141] on icon "edit" at bounding box center [493, 143] width 7 height 7
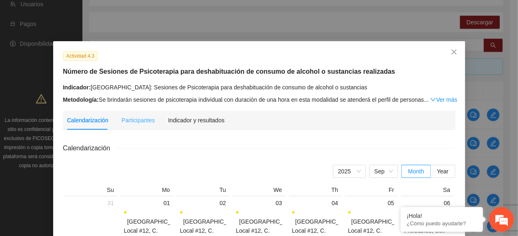
drag, startPoint x: 202, startPoint y: 126, endPoint x: 216, endPoint y: 130, distance: 14.7
click at [201, 127] on div "Indicador y resultados" at bounding box center [196, 120] width 56 height 19
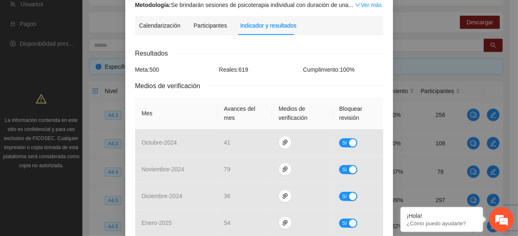
scroll to position [384, 0]
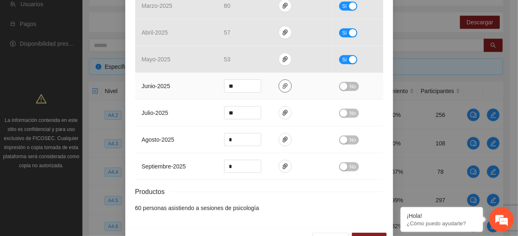
click at [282, 83] on icon "paper-clip" at bounding box center [285, 86] width 7 height 7
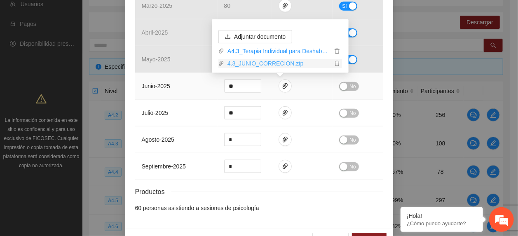
click at [241, 61] on link "4.3_JUNIO_CORRECION.zip" at bounding box center [278, 63] width 108 height 9
click at [198, 129] on td "agosto - 2025" at bounding box center [176, 139] width 82 height 27
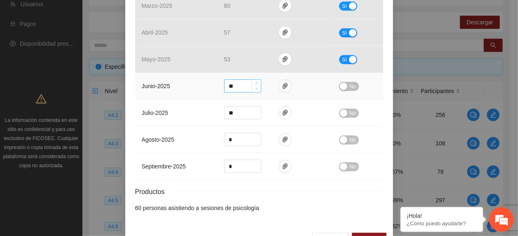
type input "**"
drag, startPoint x: 253, startPoint y: 90, endPoint x: 335, endPoint y: 79, distance: 83.1
click at [255, 91] on icon "down" at bounding box center [256, 89] width 3 height 3
click at [349, 89] on span "No" at bounding box center [352, 86] width 6 height 9
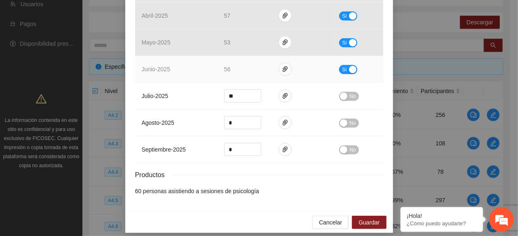
scroll to position [411, 0]
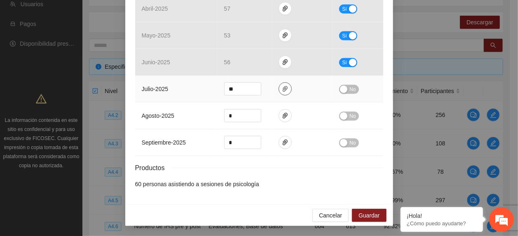
click at [283, 88] on icon "paper-clip" at bounding box center [285, 89] width 7 height 7
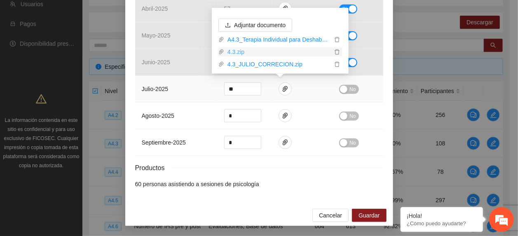
click at [232, 50] on link "4.3.zip" at bounding box center [278, 51] width 108 height 9
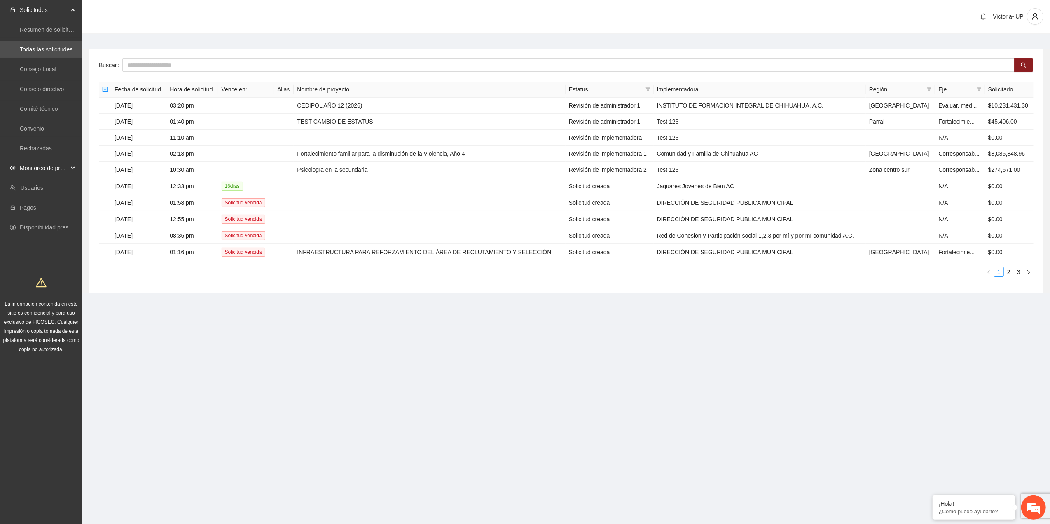
click at [58, 162] on span "Monitoreo de proyectos" at bounding box center [44, 168] width 49 height 16
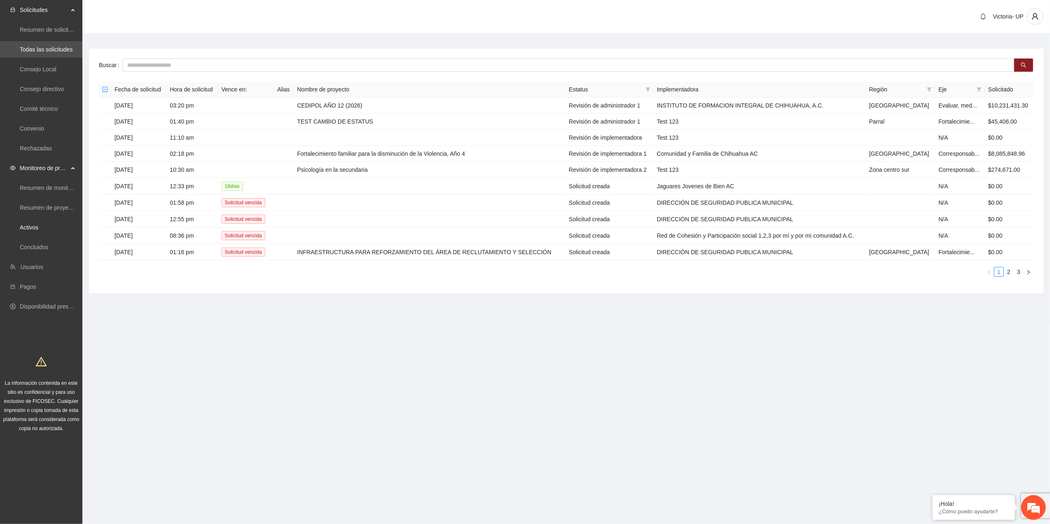
drag, startPoint x: 27, startPoint y: 228, endPoint x: 53, endPoint y: 199, distance: 39.7
click at [26, 228] on link "Activos" at bounding box center [29, 227] width 19 height 7
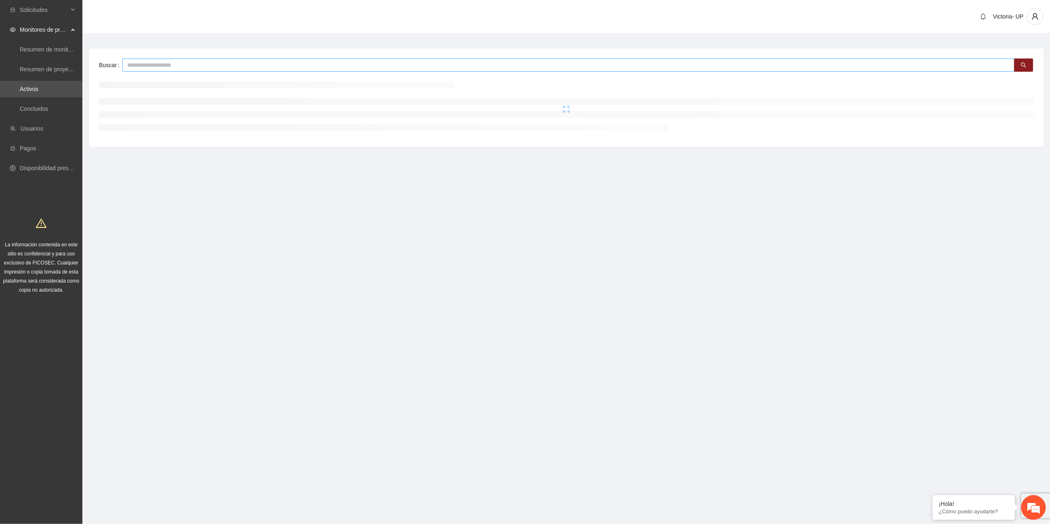
click at [139, 70] on input "text" at bounding box center [568, 65] width 892 height 13
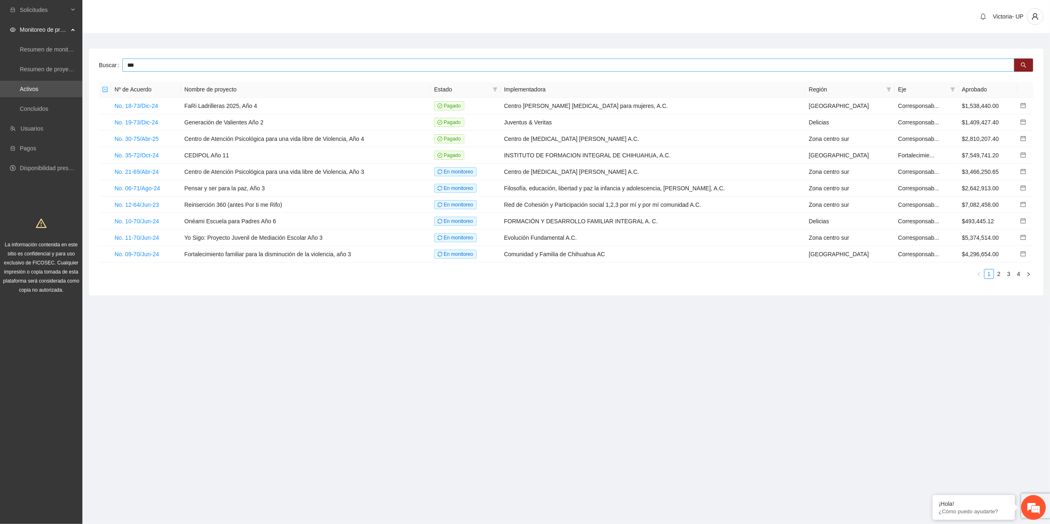
type input "***"
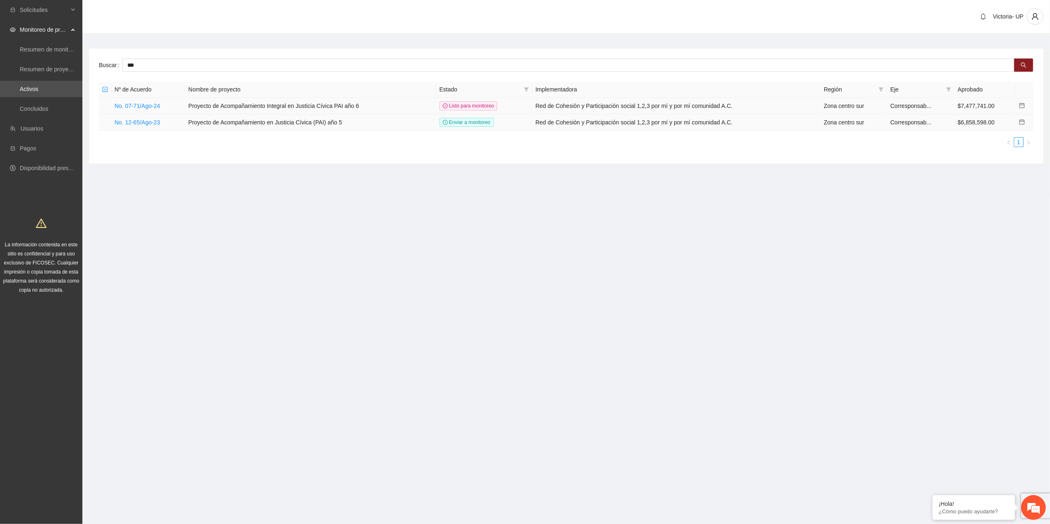
drag, startPoint x: 151, startPoint y: 104, endPoint x: 176, endPoint y: 124, distance: 32.3
click at [150, 104] on link "No. 07-71/Ago-24" at bounding box center [138, 106] width 46 height 7
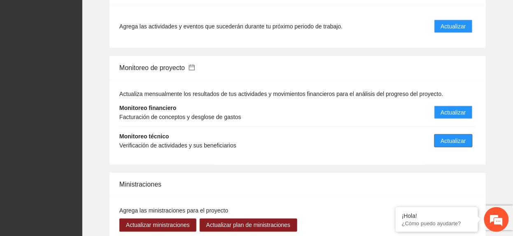
scroll to position [989, 0]
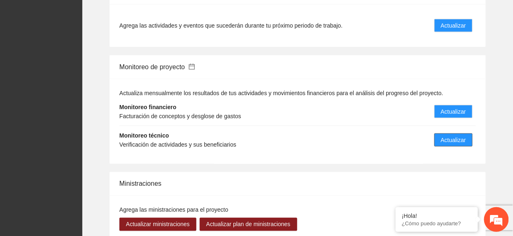
click at [442, 136] on span "Actualizar" at bounding box center [453, 140] width 25 height 9
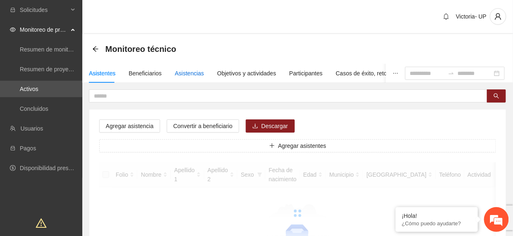
click at [191, 70] on div "Asistencias" at bounding box center [189, 73] width 29 height 9
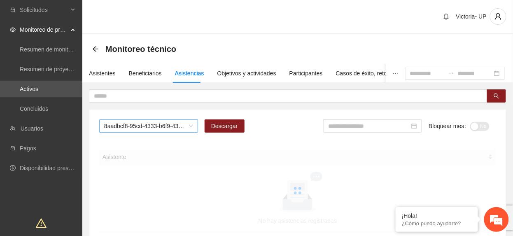
click at [135, 127] on span "8aadbcf8-95cd-4333-b6f9-4314c3142350" at bounding box center [148, 126] width 89 height 12
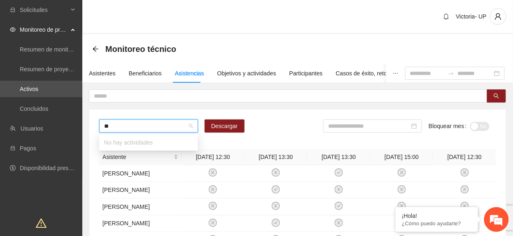
type input "*"
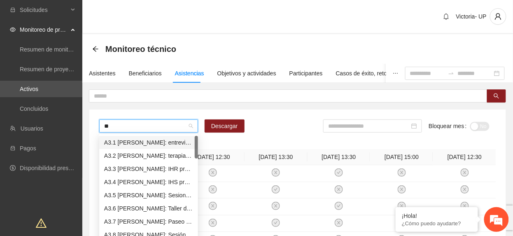
type input "***"
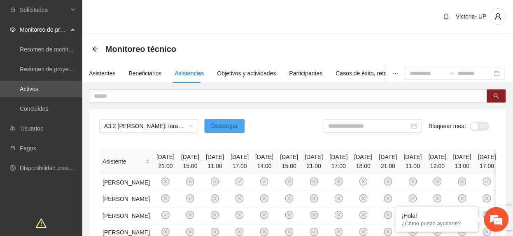
click at [234, 126] on span "Descargar" at bounding box center [224, 126] width 27 height 9
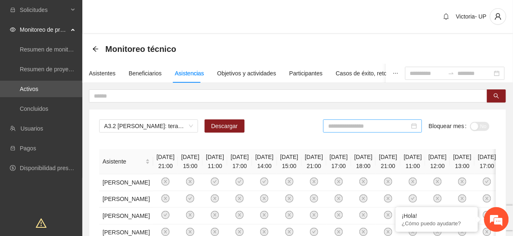
click at [373, 126] on input at bounding box center [369, 126] width 82 height 9
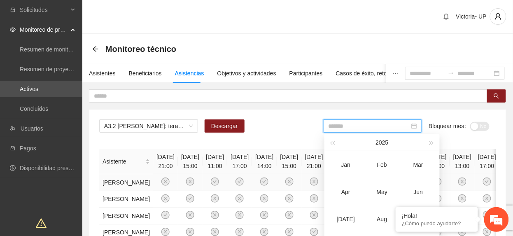
click at [417, 190] on div "Jun" at bounding box center [418, 192] width 25 height 10
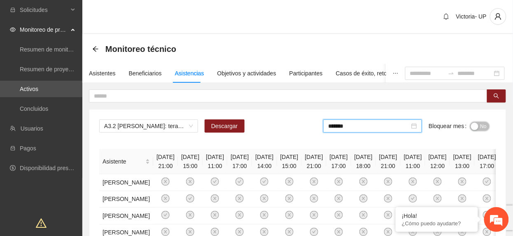
click at [485, 127] on span "No" at bounding box center [484, 126] width 6 height 9
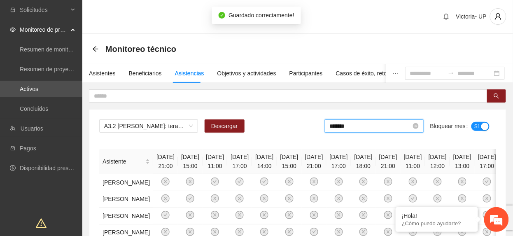
click at [340, 129] on input "*******" at bounding box center [371, 126] width 82 height 9
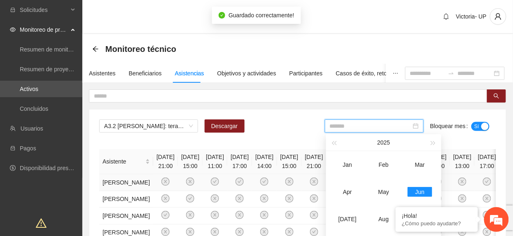
click at [350, 216] on td "[DATE]" at bounding box center [348, 219] width 36 height 27
type input "*******"
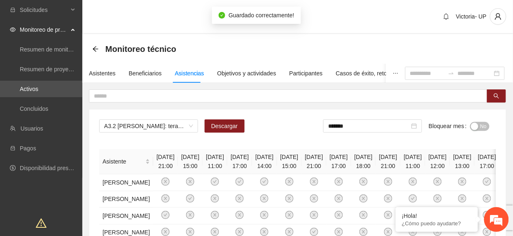
click at [482, 131] on span "No" at bounding box center [484, 126] width 6 height 9
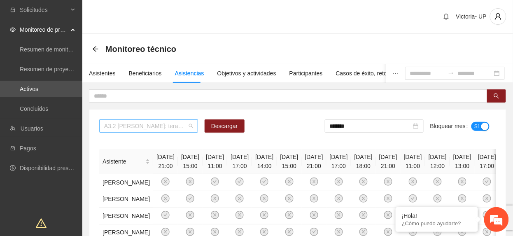
click at [183, 127] on span "A3.2 Cuauhtémoc: terapia individual" at bounding box center [148, 126] width 89 height 12
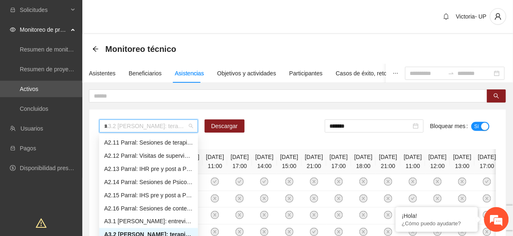
scroll to position [66, 0]
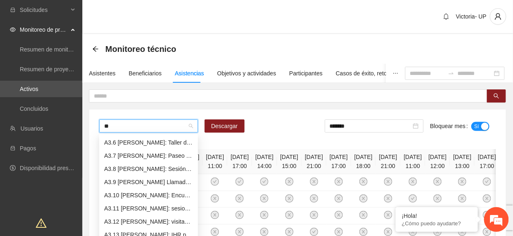
type input "***"
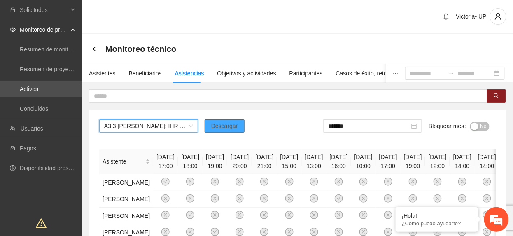
click at [231, 122] on span "Descargar" at bounding box center [224, 126] width 27 height 9
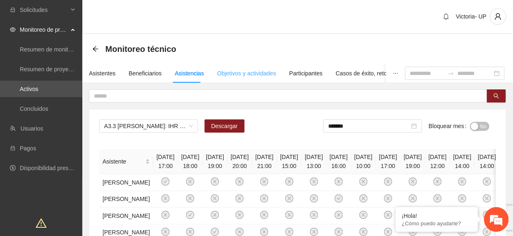
drag, startPoint x: 240, startPoint y: 50, endPoint x: 220, endPoint y: 72, distance: 29.2
click at [238, 53] on div "Monitoreo técnico" at bounding box center [297, 49] width 411 height 16
click at [211, 96] on input "text" at bounding box center [285, 95] width 382 height 9
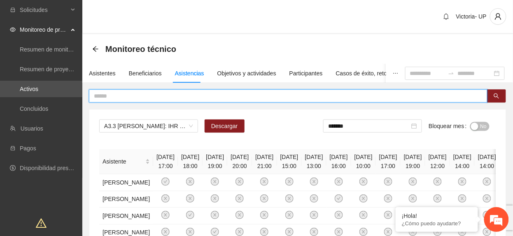
paste input "**********"
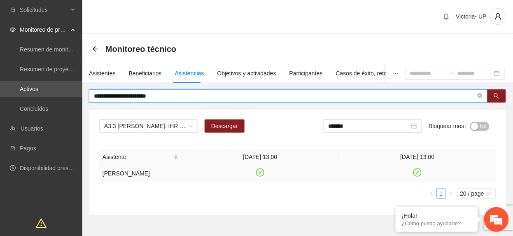
click at [417, 170] on icon "check-circle" at bounding box center [418, 173] width 8 height 8
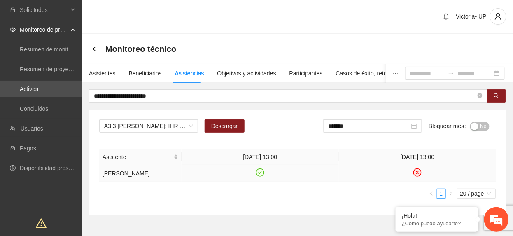
click at [206, 44] on div "Monitoreo técnico" at bounding box center [297, 49] width 411 height 16
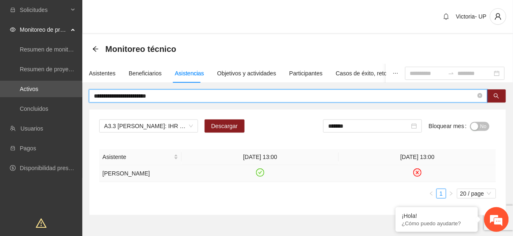
drag, startPoint x: 162, startPoint y: 98, endPoint x: 88, endPoint y: 86, distance: 75.1
click at [86, 88] on div "**********" at bounding box center [297, 140] width 431 height 152
paste input "**"
click at [417, 173] on icon "check-circle" at bounding box center [417, 172] width 7 height 7
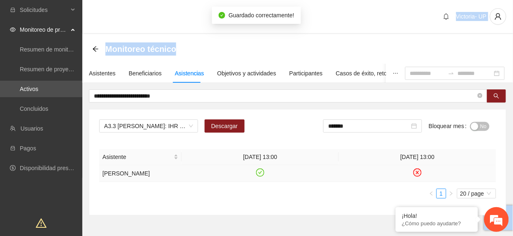
drag, startPoint x: 322, startPoint y: 33, endPoint x: 320, endPoint y: 38, distance: 5.4
click at [320, 38] on section "**********" at bounding box center [297, 132] width 431 height 265
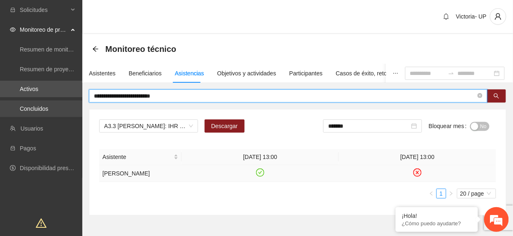
drag, startPoint x: 320, startPoint y: 38, endPoint x: 14, endPoint y: 104, distance: 313.5
click at [27, 106] on section "**********" at bounding box center [256, 151] width 513 height 302
paste input "*****"
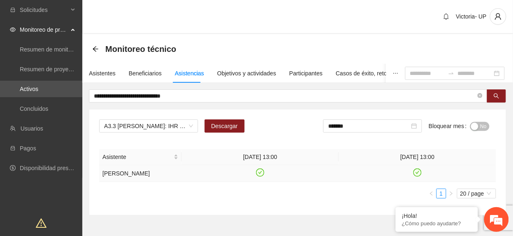
click at [420, 176] on icon "check-circle" at bounding box center [417, 172] width 7 height 7
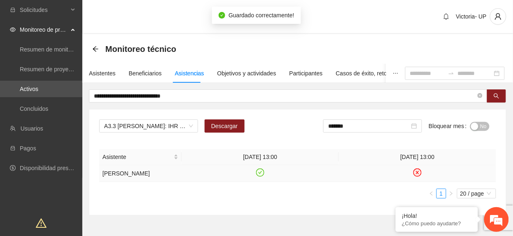
drag, startPoint x: 305, startPoint y: 38, endPoint x: 284, endPoint y: 61, distance: 30.9
click at [305, 38] on div "Monitoreo técnico" at bounding box center [297, 49] width 431 height 30
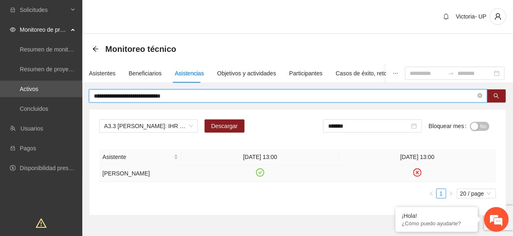
drag, startPoint x: 211, startPoint y: 98, endPoint x: 6, endPoint y: 118, distance: 206.6
click at [6, 118] on section "**********" at bounding box center [256, 151] width 513 height 302
paste input "text"
type input "**********"
click at [420, 174] on icon "check-circle" at bounding box center [417, 172] width 7 height 7
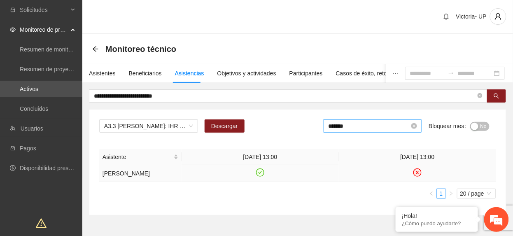
click at [396, 124] on input "*******" at bounding box center [369, 126] width 82 height 9
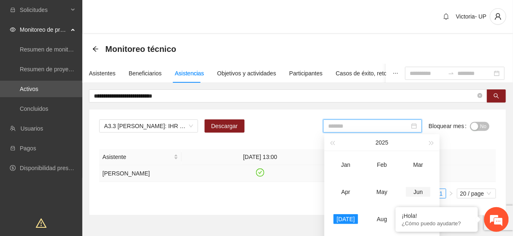
click at [416, 190] on div "Jun" at bounding box center [418, 192] width 25 height 10
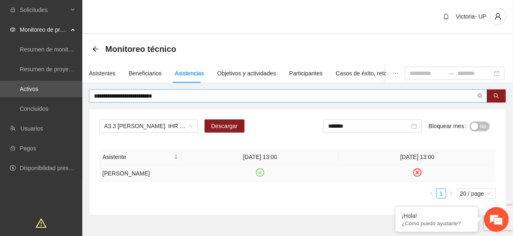
drag, startPoint x: 481, startPoint y: 129, endPoint x: 426, endPoint y: 99, distance: 62.9
click at [482, 129] on span "No" at bounding box center [484, 126] width 6 height 9
click at [386, 129] on input "*******" at bounding box center [371, 126] width 82 height 9
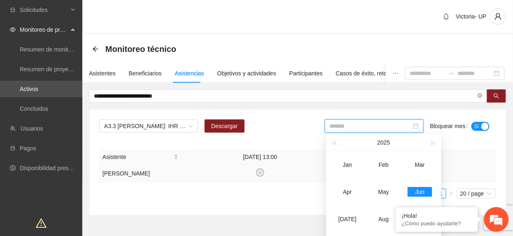
drag, startPoint x: 345, startPoint y: 214, endPoint x: 361, endPoint y: 211, distance: 16.7
click at [346, 214] on div "Jul" at bounding box center [347, 219] width 25 height 10
type input "*******"
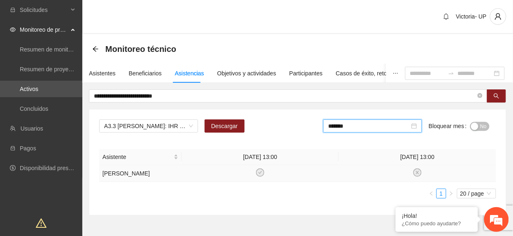
click at [485, 127] on span "No" at bounding box center [484, 126] width 6 height 9
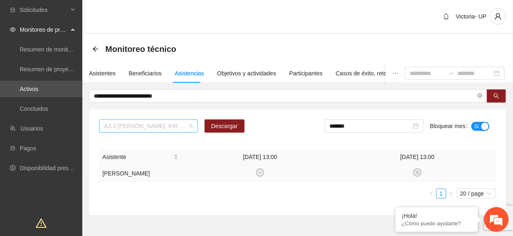
drag, startPoint x: 159, startPoint y: 127, endPoint x: 154, endPoint y: 129, distance: 5.4
click at [154, 129] on span "A3.3 Cuauhtémoc: IHR pre y post" at bounding box center [148, 126] width 89 height 12
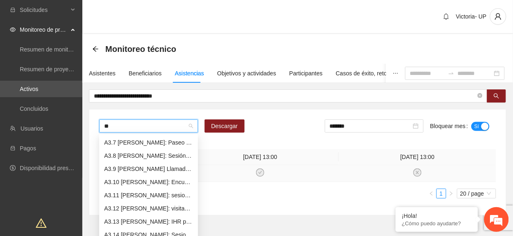
scroll to position [26, 0]
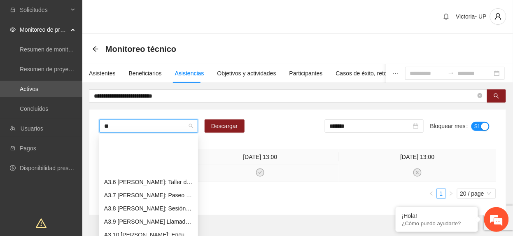
type input "***"
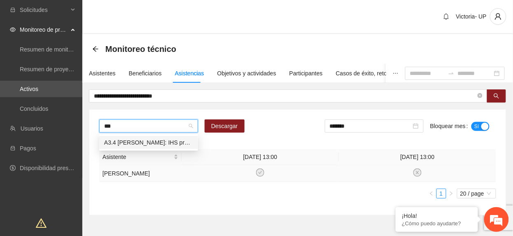
scroll to position [0, 0]
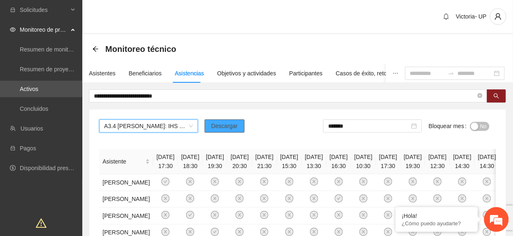
click at [230, 129] on span "Descargar" at bounding box center [224, 126] width 27 height 9
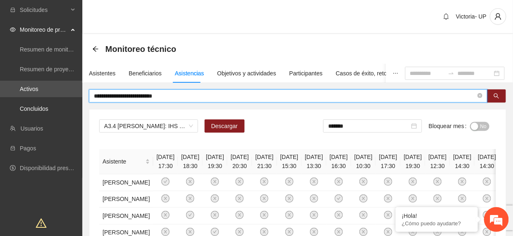
drag, startPoint x: 160, startPoint y: 96, endPoint x: -3, endPoint y: 33, distance: 174.2
click at [0, 33] on html "**********" at bounding box center [256, 118] width 513 height 236
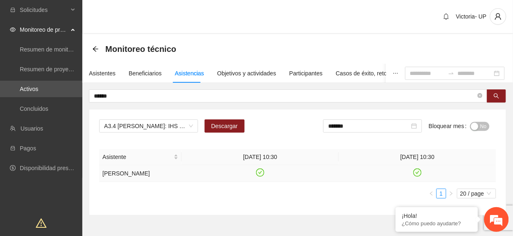
click at [416, 176] on icon "check-circle" at bounding box center [417, 172] width 7 height 7
click at [279, 51] on div "Monitoreo técnico" at bounding box center [297, 49] width 411 height 16
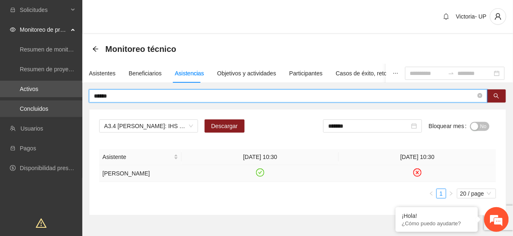
drag, startPoint x: 112, startPoint y: 95, endPoint x: 55, endPoint y: 100, distance: 57.5
click at [55, 100] on section "Solicitudes Monitoreo de proyectos Resumen de monitoreo Resumen de proyectos ap…" at bounding box center [256, 151] width 513 height 302
paste input "**********"
type input "**********"
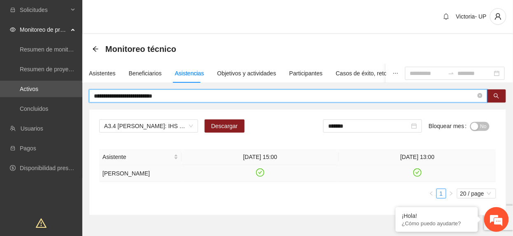
click at [416, 177] on icon "check-circle" at bounding box center [418, 173] width 8 height 8
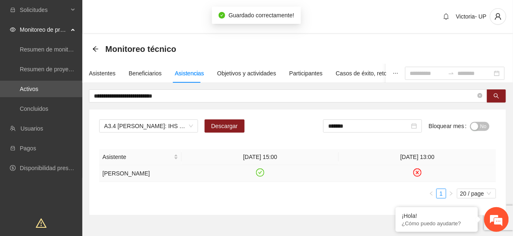
click at [261, 176] on icon "check-circle" at bounding box center [260, 172] width 7 height 7
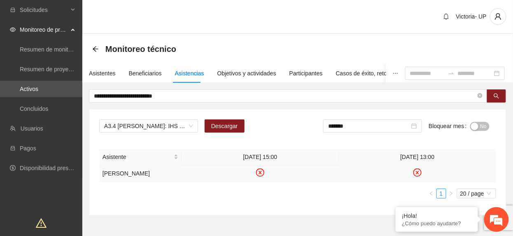
click at [373, 107] on div "**********" at bounding box center [298, 152] width 418 height 126
click at [299, 39] on div "Monitoreo técnico" at bounding box center [297, 49] width 431 height 30
click at [483, 127] on span "No" at bounding box center [484, 126] width 6 height 9
click at [376, 128] on input "*******" at bounding box center [371, 126] width 82 height 9
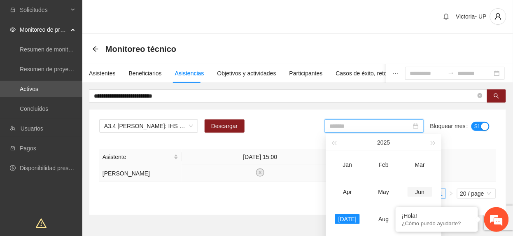
drag, startPoint x: 416, startPoint y: 192, endPoint x: 469, endPoint y: 140, distance: 74.3
click at [417, 192] on div "Jun" at bounding box center [420, 192] width 25 height 10
type input "*******"
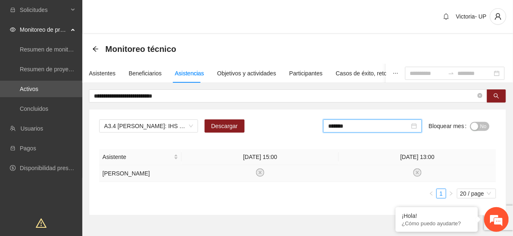
click at [475, 126] on div "button" at bounding box center [474, 126] width 7 height 7
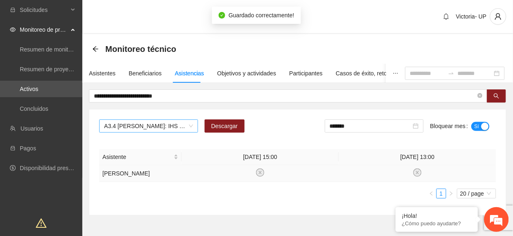
click at [176, 125] on span "A3.4 Cuauhtémoc: IHS pre y post" at bounding box center [148, 126] width 89 height 12
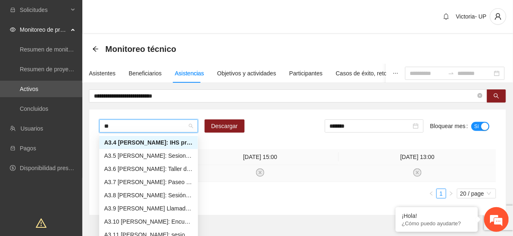
scroll to position [40, 0]
type input "***"
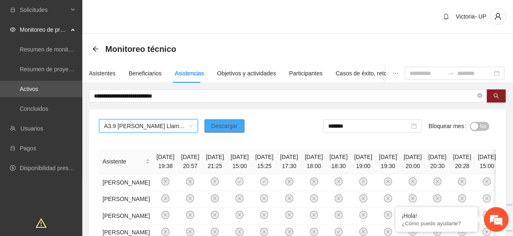
click at [217, 125] on span "Descargar" at bounding box center [224, 126] width 27 height 9
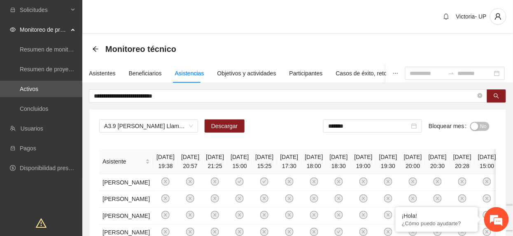
click at [476, 126] on div "button" at bounding box center [474, 126] width 7 height 7
click at [359, 122] on input "*******" at bounding box center [371, 126] width 82 height 9
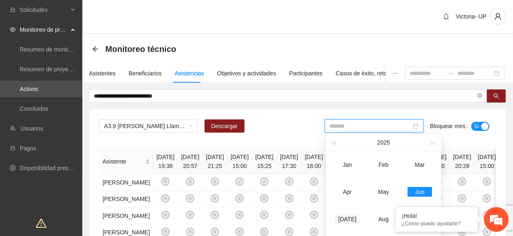
click at [343, 222] on div "Jul" at bounding box center [347, 219] width 25 height 10
type input "*******"
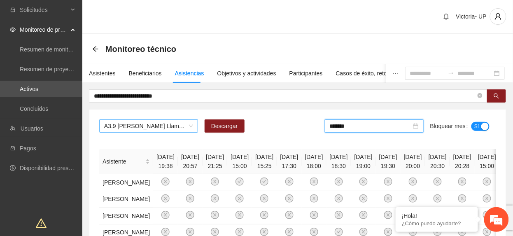
click at [135, 129] on span "A3.9 Cuauhtémoc Llamadas y/o mensajes a usuarios para programación, seguimiento…" at bounding box center [148, 126] width 89 height 12
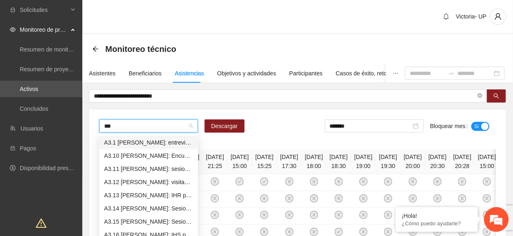
type input "****"
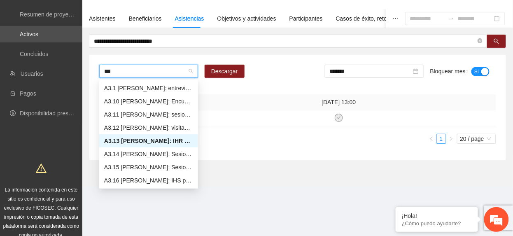
type input "****"
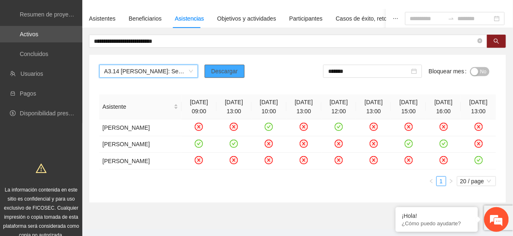
click at [228, 75] on span "Descargar" at bounding box center [224, 71] width 27 height 9
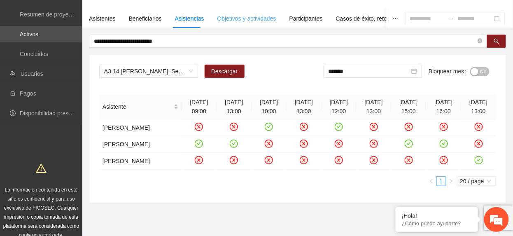
click at [231, 164] on icon "close-circle" at bounding box center [234, 160] width 7 height 7
drag, startPoint x: 182, startPoint y: 152, endPoint x: 183, endPoint y: 167, distance: 14.9
click at [195, 148] on icon "check-circle" at bounding box center [199, 144] width 8 height 8
click at [371, 71] on input "*******" at bounding box center [369, 71] width 82 height 9
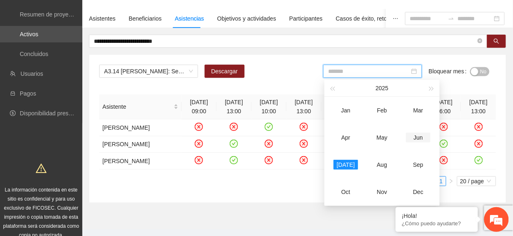
click at [414, 140] on div "Jun" at bounding box center [418, 138] width 25 height 10
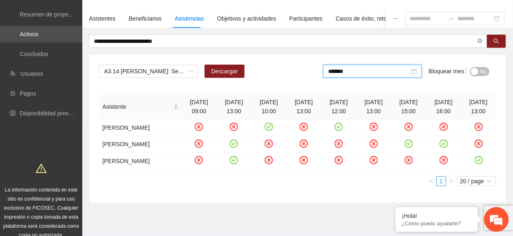
click at [478, 73] on div "button" at bounding box center [474, 71] width 7 height 7
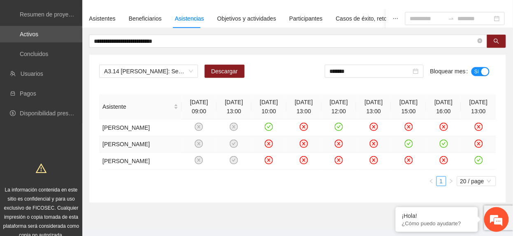
click at [442, 145] on icon "check-circle" at bounding box center [444, 143] width 4 height 3
drag, startPoint x: 396, startPoint y: 73, endPoint x: 402, endPoint y: 97, distance: 25.5
click at [396, 73] on input "*******" at bounding box center [371, 71] width 82 height 9
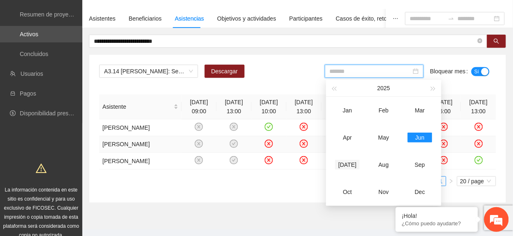
click at [348, 166] on div "Jul" at bounding box center [347, 165] width 25 height 10
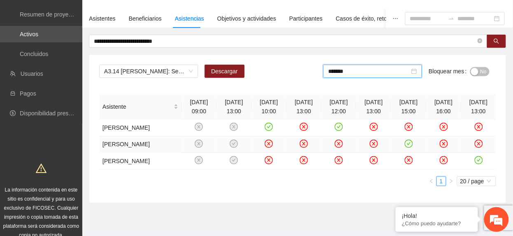
click at [482, 72] on span "No" at bounding box center [484, 71] width 6 height 9
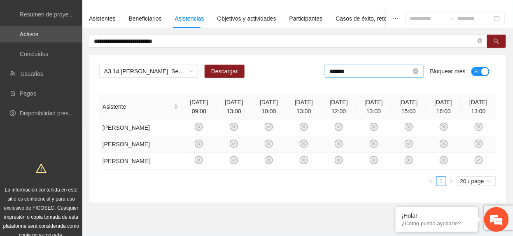
click at [387, 75] on input "*******" at bounding box center [371, 71] width 82 height 9
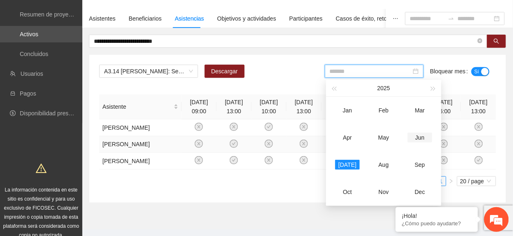
click at [423, 140] on div "Jun" at bounding box center [420, 138] width 25 height 10
type input "*******"
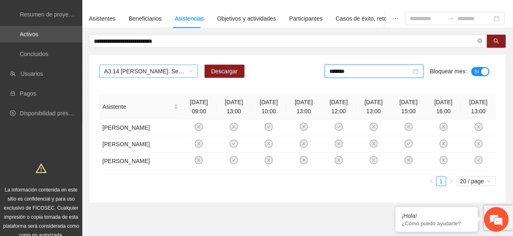
click at [171, 71] on span "A3.14 [PERSON_NAME]: Sesiones de Psicoterapia individual a Policías" at bounding box center [148, 71] width 89 height 12
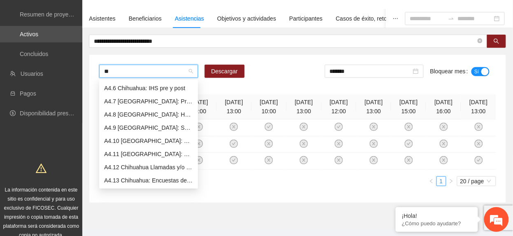
type input "***"
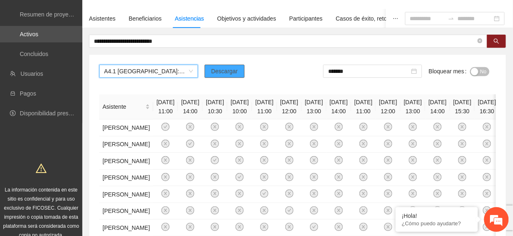
click at [231, 65] on button "Descargar" at bounding box center [225, 71] width 40 height 13
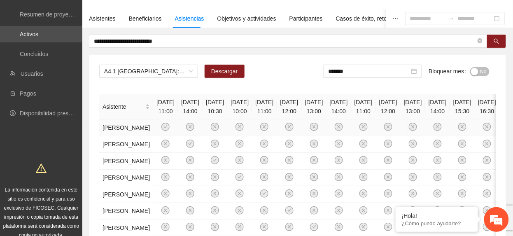
drag, startPoint x: 147, startPoint y: 127, endPoint x: 185, endPoint y: 124, distance: 37.6
click at [153, 128] on td at bounding box center [165, 127] width 25 height 17
drag, startPoint x: 484, startPoint y: 73, endPoint x: 378, endPoint y: 78, distance: 105.6
click at [477, 75] on button "No" at bounding box center [480, 71] width 19 height 9
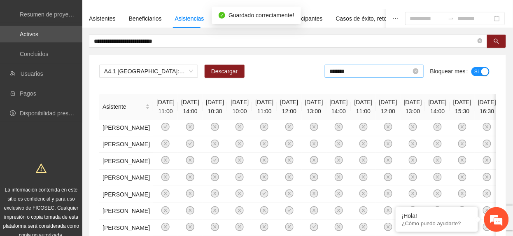
click at [375, 73] on input "*******" at bounding box center [371, 71] width 82 height 9
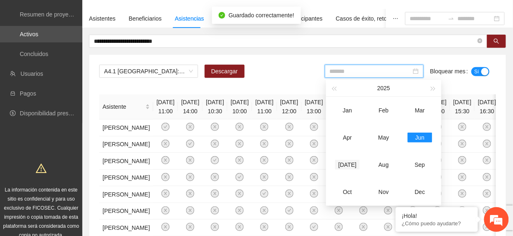
click at [347, 165] on div "[DATE]" at bounding box center [347, 165] width 25 height 10
type input "*******"
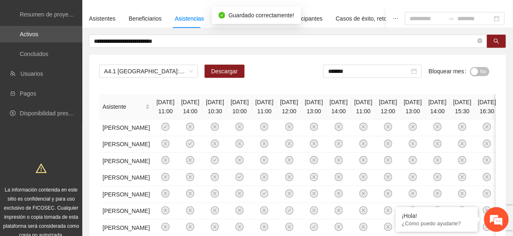
click at [480, 72] on button "No" at bounding box center [480, 71] width 19 height 9
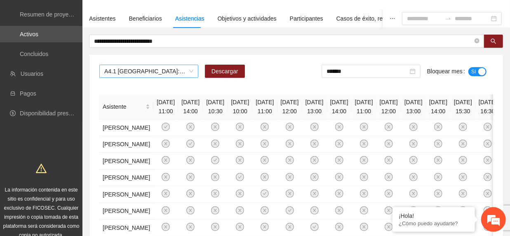
drag, startPoint x: 0, startPoint y: 0, endPoint x: 173, endPoint y: 73, distance: 187.9
click at [174, 73] on span "A4.1 Chihuahua: Entrevista Inicial" at bounding box center [148, 71] width 89 height 12
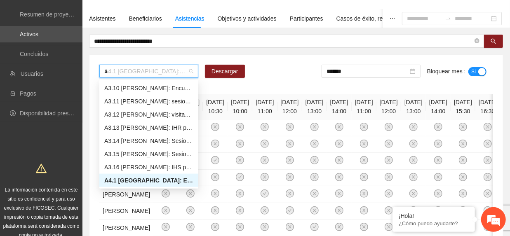
scroll to position [79, 0]
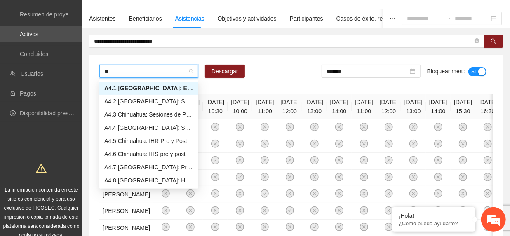
type input "***"
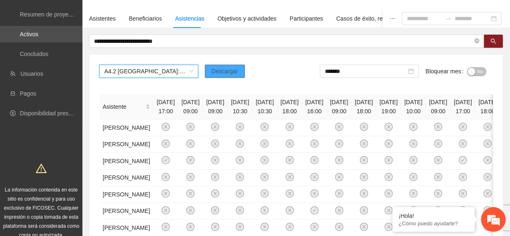
click at [214, 76] on button "Descargar" at bounding box center [225, 71] width 40 height 13
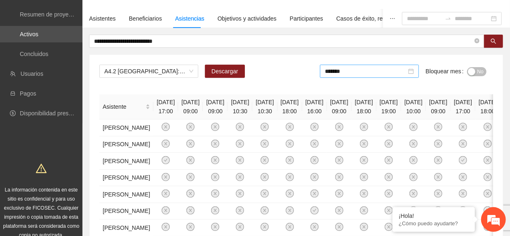
click at [379, 77] on div "*******" at bounding box center [369, 71] width 99 height 13
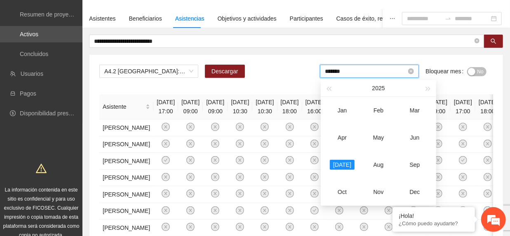
click at [374, 70] on input "*******" at bounding box center [366, 71] width 82 height 9
drag, startPoint x: 414, startPoint y: 142, endPoint x: 414, endPoint y: 137, distance: 4.9
click at [414, 139] on div "Jun" at bounding box center [414, 138] width 25 height 10
type input "*******"
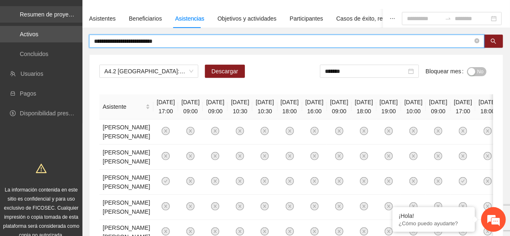
type input "*******"
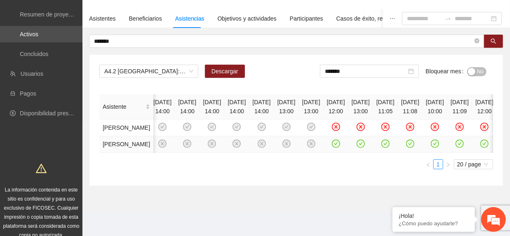
scroll to position [0, 16]
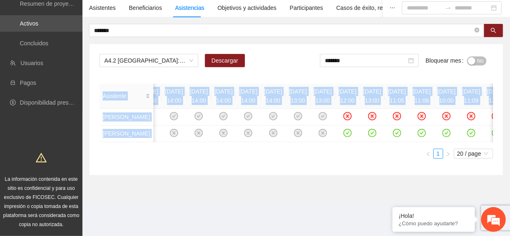
drag, startPoint x: 226, startPoint y: 205, endPoint x: 330, endPoint y: 242, distance: 110.0
click at [330, 171] on html "Solicitudes Monitoreo de proyectos Resumen de monitoreo Resumen de proyectos ap…" at bounding box center [255, 52] width 510 height 236
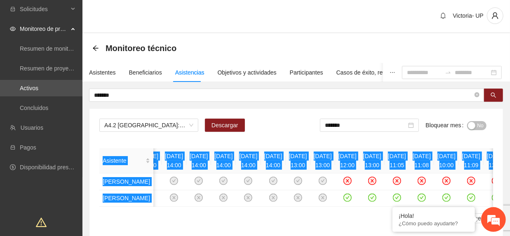
scroll to position [0, 0]
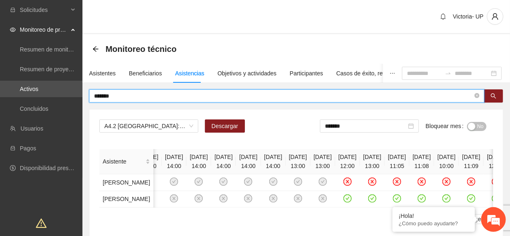
drag, startPoint x: 145, startPoint y: 92, endPoint x: -7, endPoint y: 47, distance: 158.6
click at [0, 47] on html "Solicitudes Monitoreo de proyectos Resumen de monitoreo Resumen de proyectos ap…" at bounding box center [255, 118] width 510 height 236
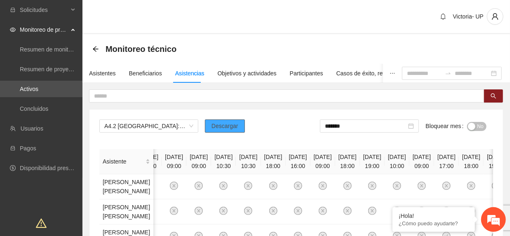
click at [225, 125] on span "Descargar" at bounding box center [224, 126] width 27 height 9
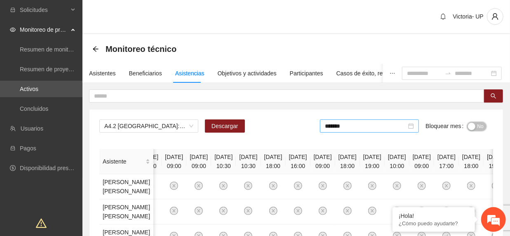
drag, startPoint x: 482, startPoint y: 127, endPoint x: 406, endPoint y: 132, distance: 76.4
click at [480, 129] on span "No" at bounding box center [480, 126] width 6 height 9
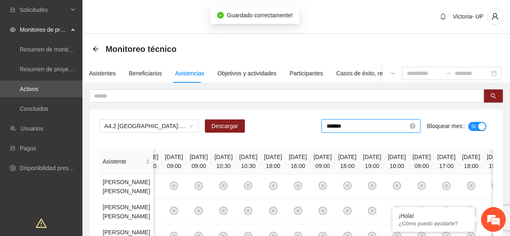
click at [370, 129] on input "*******" at bounding box center [367, 126] width 82 height 9
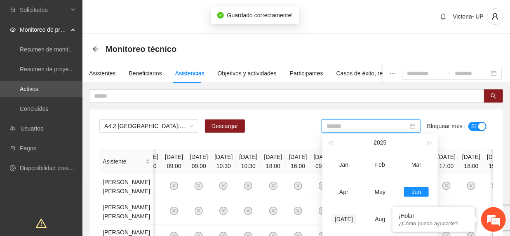
drag, startPoint x: 342, startPoint y: 213, endPoint x: 430, endPoint y: 175, distance: 96.1
click at [342, 213] on td "[DATE]" at bounding box center [343, 219] width 36 height 27
type input "*******"
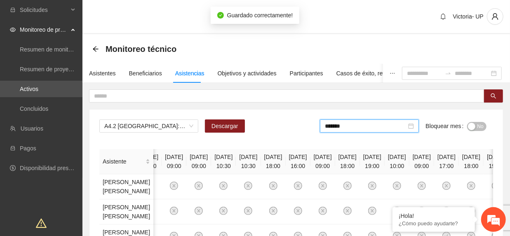
click at [483, 129] on div "No" at bounding box center [476, 125] width 19 height 9
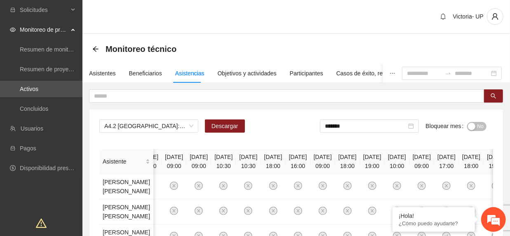
click at [480, 126] on span "No" at bounding box center [480, 126] width 6 height 9
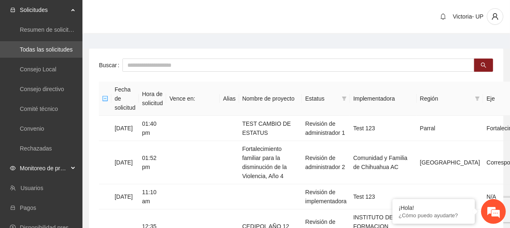
click at [54, 171] on span "Monitoreo de proyectos" at bounding box center [44, 168] width 49 height 16
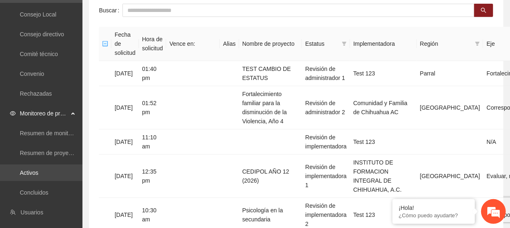
click at [35, 171] on link "Activos" at bounding box center [29, 172] width 19 height 7
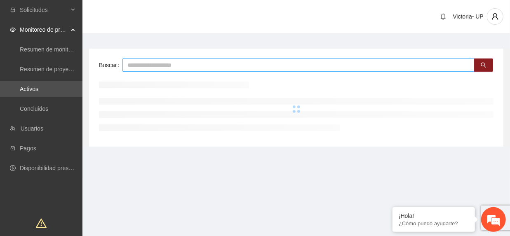
click at [162, 60] on input "text" at bounding box center [298, 65] width 352 height 13
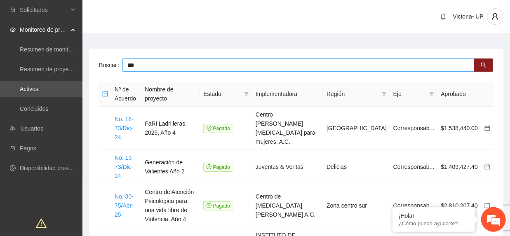
type input "***"
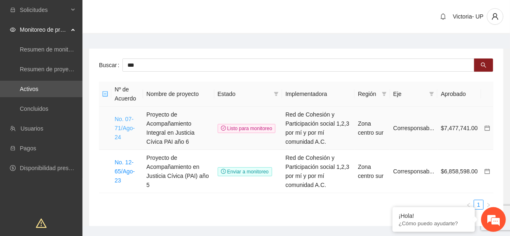
click at [115, 131] on link "No. 07-71/Ago-24" at bounding box center [125, 128] width 20 height 25
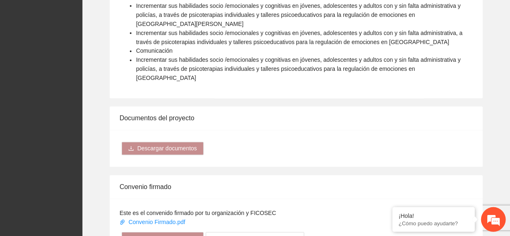
scroll to position [934, 0]
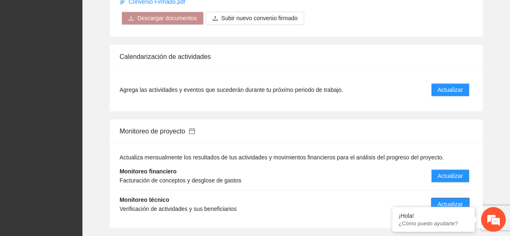
click at [440, 198] on button "Actualizar" at bounding box center [450, 204] width 38 height 13
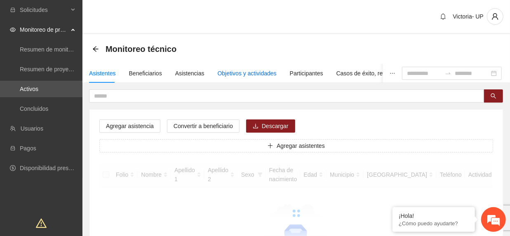
click at [238, 70] on div "Objetivos y actividades" at bounding box center [247, 73] width 59 height 9
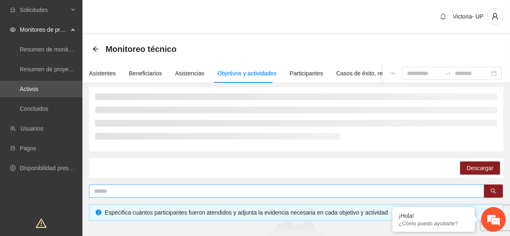
scroll to position [88, 0]
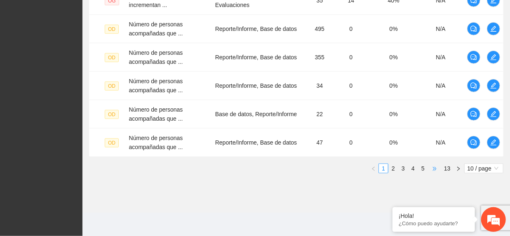
click at [435, 168] on span "•••" at bounding box center [434, 169] width 13 height 10
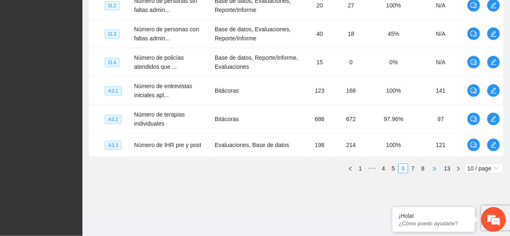
scroll to position [349, 0]
click at [432, 171] on span "•••" at bounding box center [434, 169] width 13 height 10
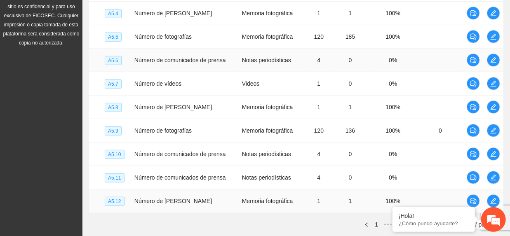
scroll to position [305, 0]
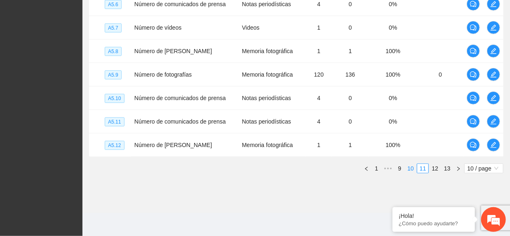
click at [407, 167] on link "10" at bounding box center [411, 168] width 12 height 9
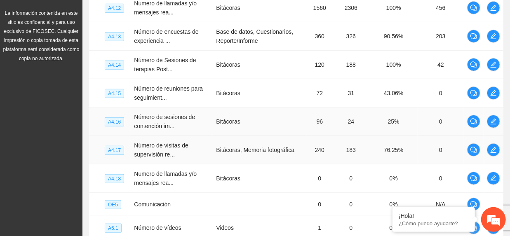
scroll to position [339, 0]
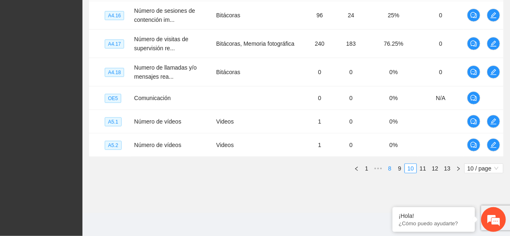
click at [393, 169] on link "8" at bounding box center [389, 168] width 9 height 9
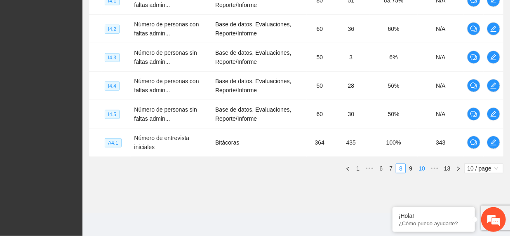
click at [409, 171] on link "9" at bounding box center [410, 168] width 9 height 9
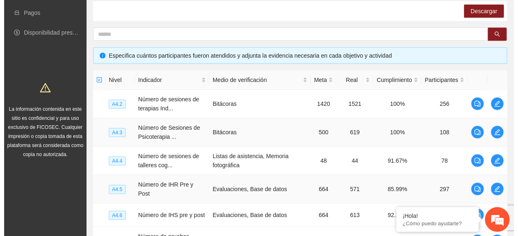
scroll to position [129, 0]
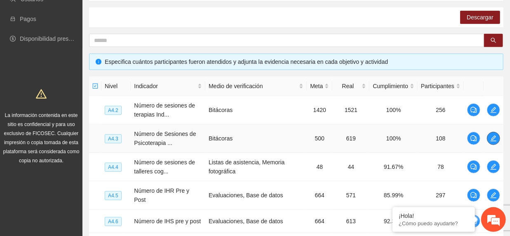
click at [490, 140] on icon "edit" at bounding box center [493, 138] width 7 height 7
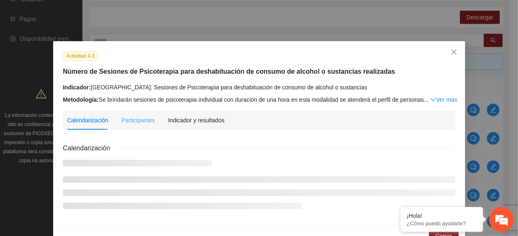
drag, startPoint x: 200, startPoint y: 126, endPoint x: 208, endPoint y: 140, distance: 17.0
click at [198, 125] on div "Indicador y resultados" at bounding box center [196, 120] width 56 height 19
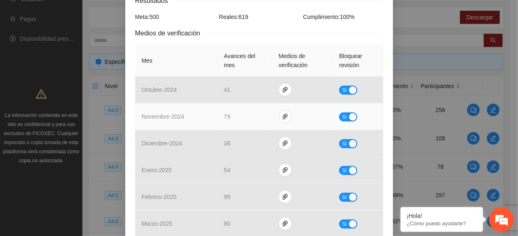
scroll to position [345, 0]
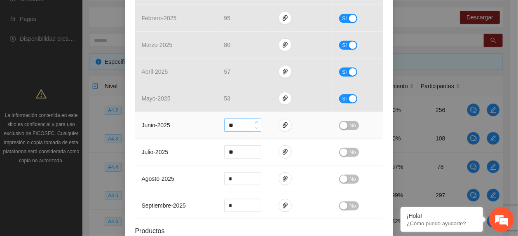
type input "**"
click at [254, 131] on span "down" at bounding box center [256, 128] width 5 height 5
click at [350, 124] on span "No" at bounding box center [352, 125] width 6 height 9
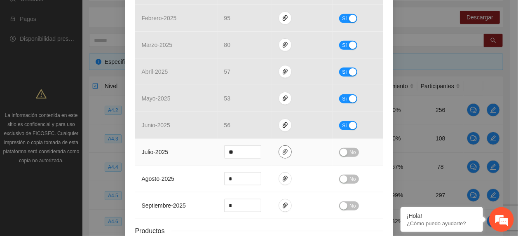
click at [283, 155] on span "paper-clip" at bounding box center [285, 152] width 12 height 7
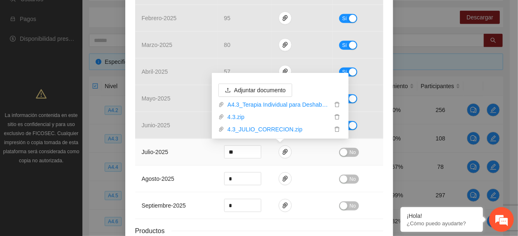
click at [240, 124] on div "4.3_JULIO_CORRECION.zip" at bounding box center [280, 128] width 124 height 12
click at [243, 129] on link "4.3_JULIO_CORRECION.zip" at bounding box center [278, 129] width 108 height 9
drag, startPoint x: 184, startPoint y: 192, endPoint x: 217, endPoint y: 199, distance: 33.9
click at [185, 192] on td "agosto - 2025" at bounding box center [176, 179] width 82 height 27
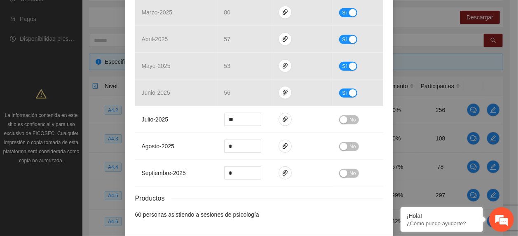
scroll to position [411, 0]
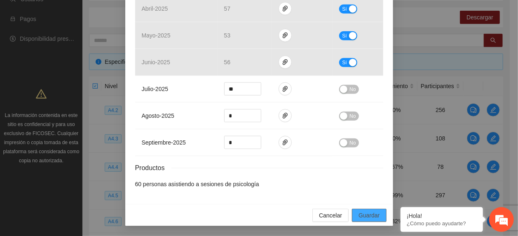
drag, startPoint x: 358, startPoint y: 215, endPoint x: 357, endPoint y: 219, distance: 4.3
click at [358, 216] on span "Guardar" at bounding box center [368, 215] width 21 height 9
